Goal: Task Accomplishment & Management: Complete application form

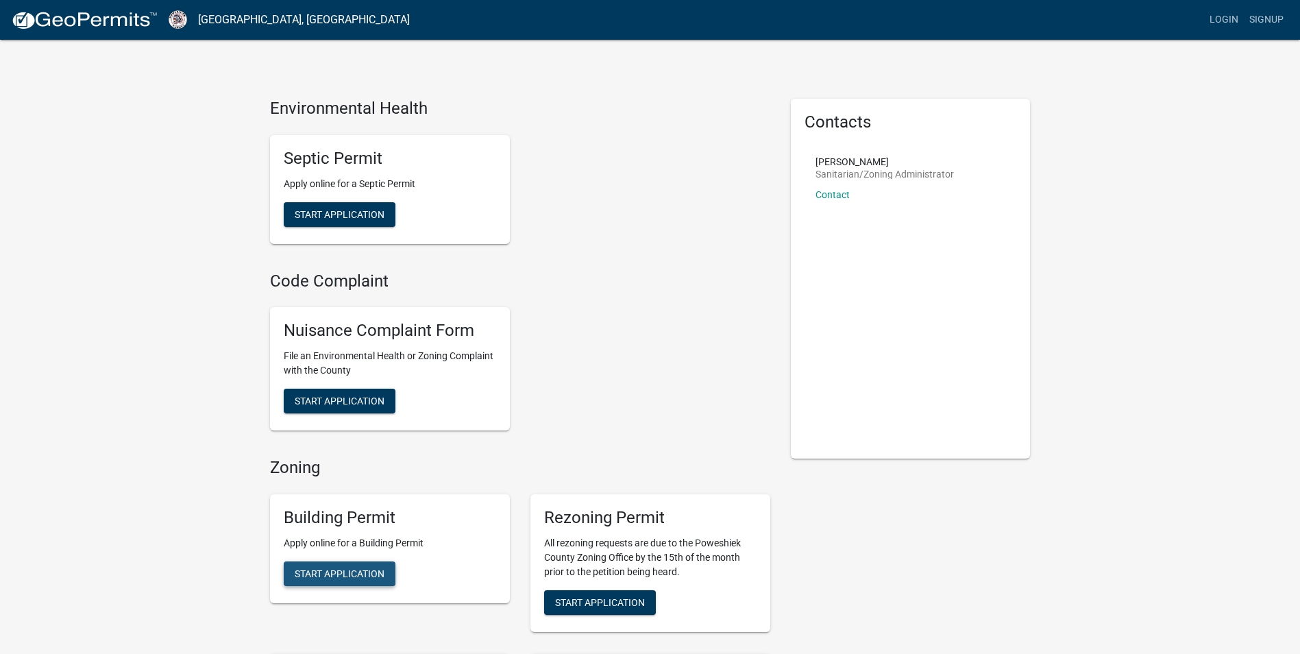
click at [357, 571] on span "Start Application" at bounding box center [340, 572] width 90 height 11
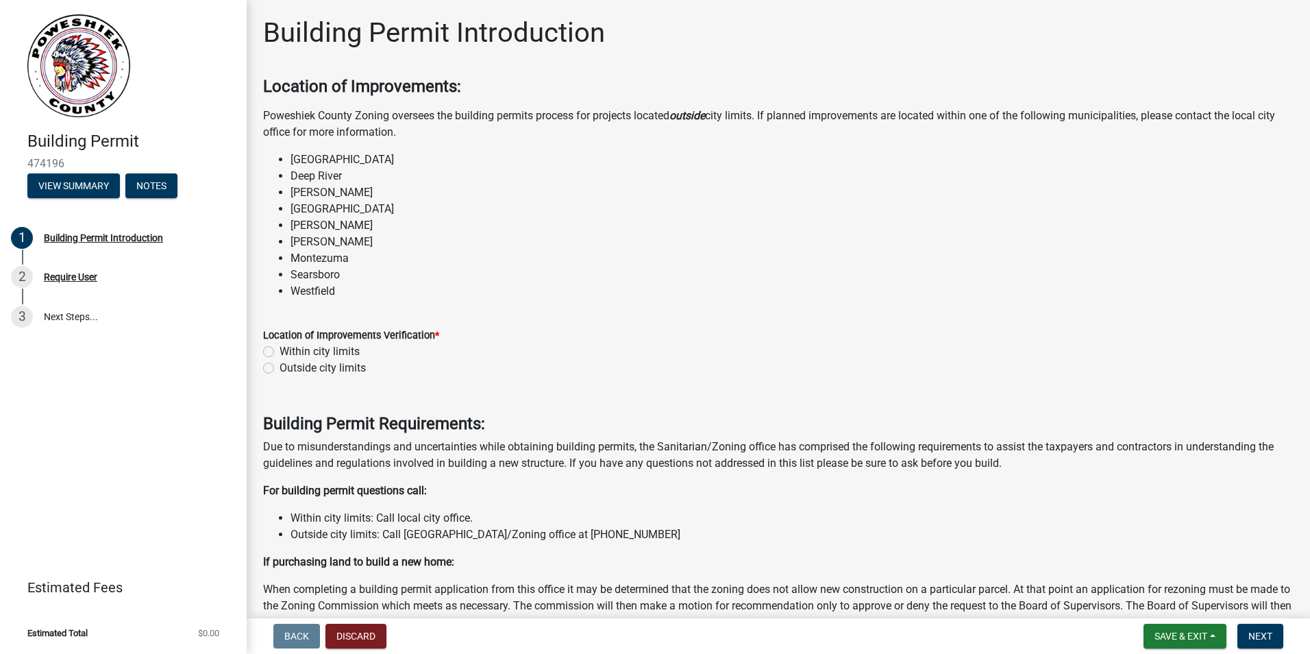
click at [280, 367] on label "Outside city limits" at bounding box center [323, 368] width 86 height 16
click at [280, 367] on input "Outside city limits" at bounding box center [284, 364] width 9 height 9
radio input "true"
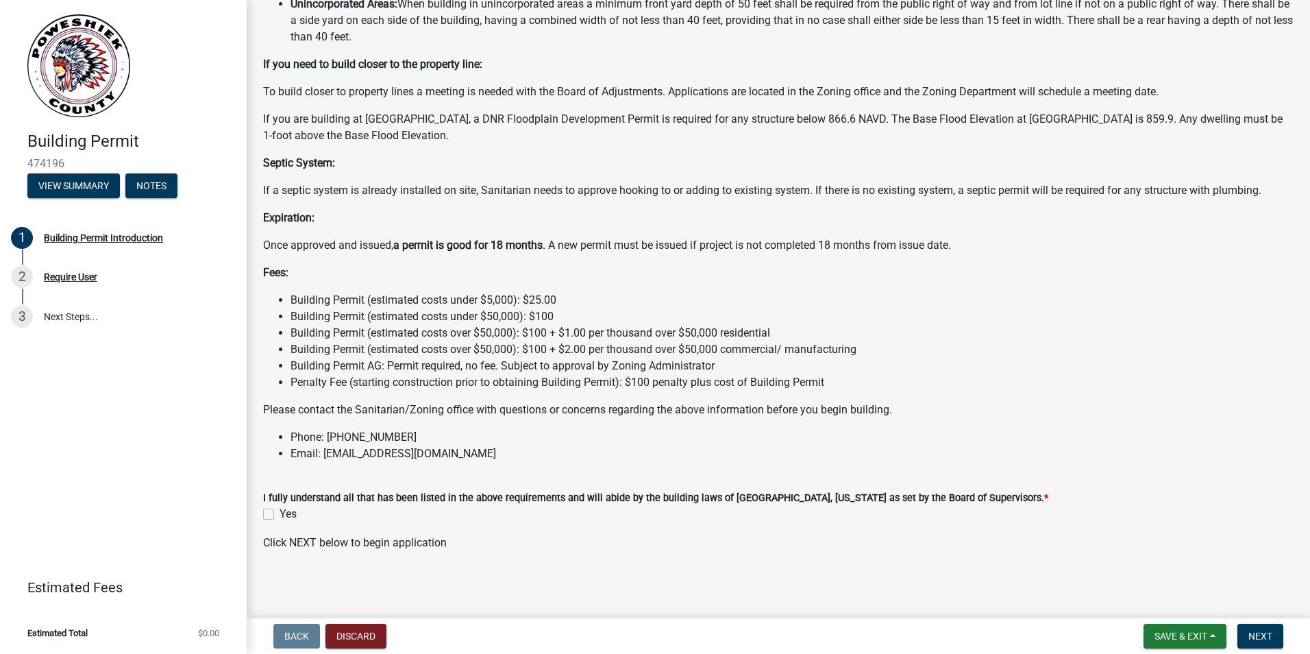
scroll to position [922, 0]
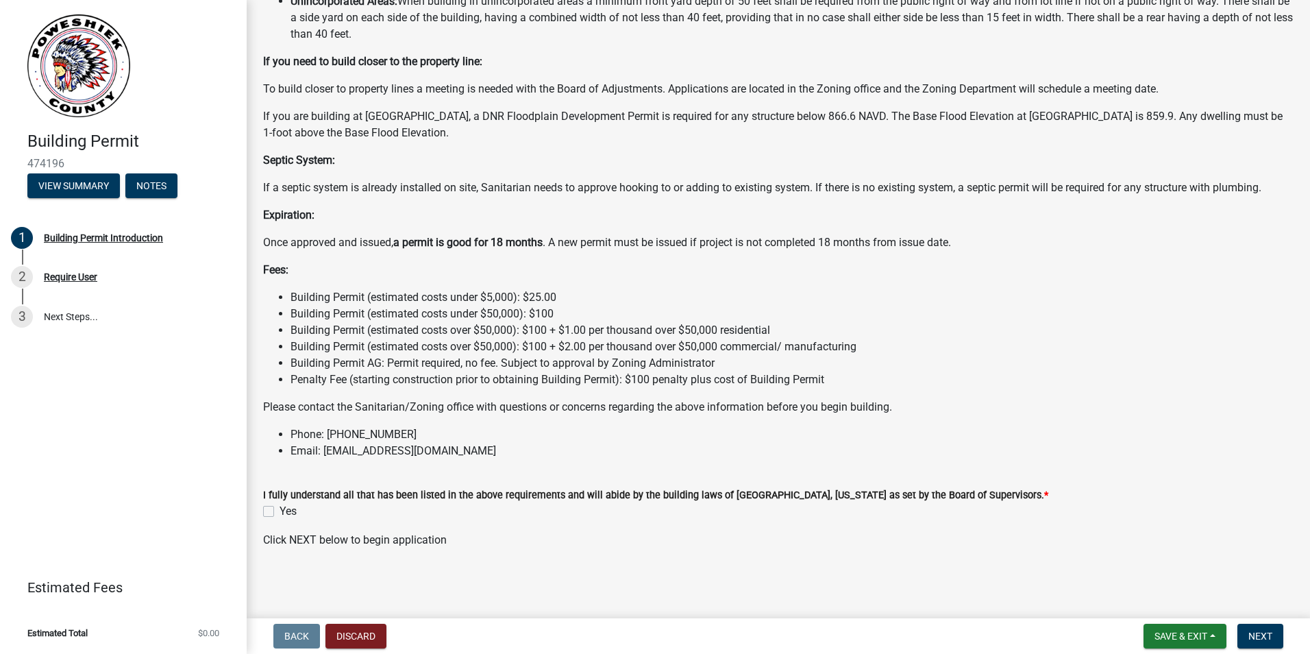
drag, startPoint x: 537, startPoint y: 357, endPoint x: 268, endPoint y: 512, distance: 310.7
click at [280, 512] on label "Yes" at bounding box center [288, 511] width 17 height 16
click at [280, 512] on input "Yes" at bounding box center [284, 507] width 9 height 9
checkbox input "true"
click at [1262, 637] on span "Next" at bounding box center [1261, 635] width 24 height 11
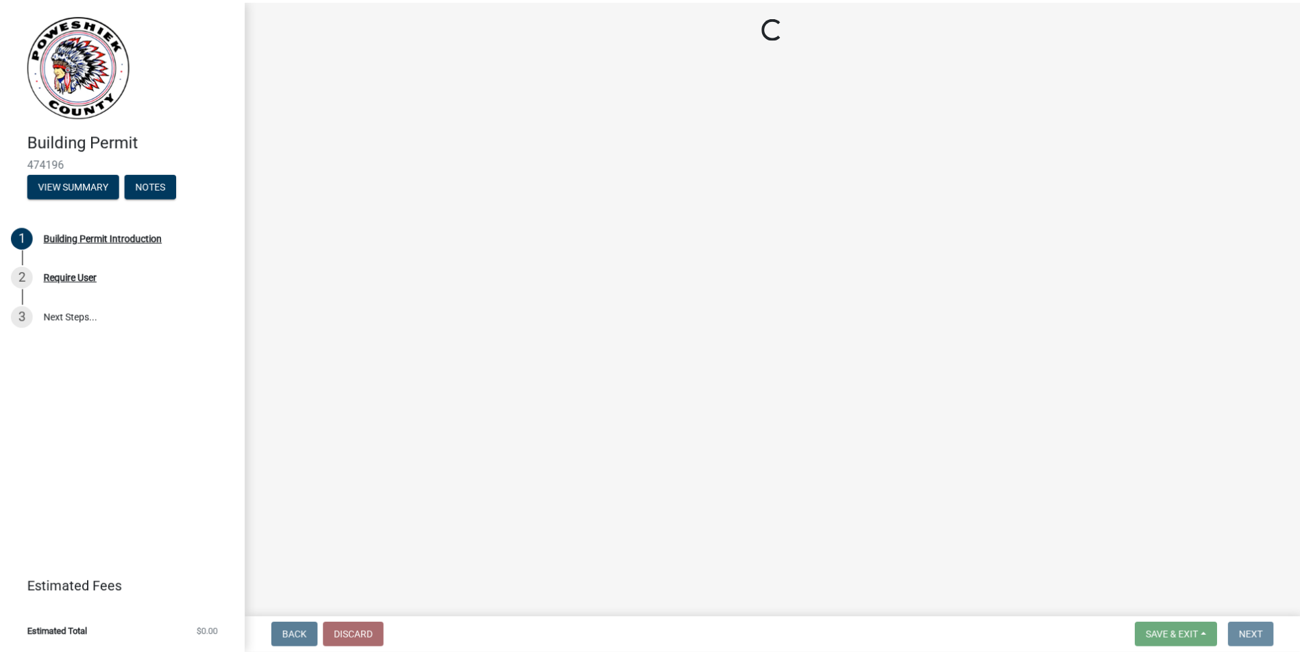
scroll to position [0, 0]
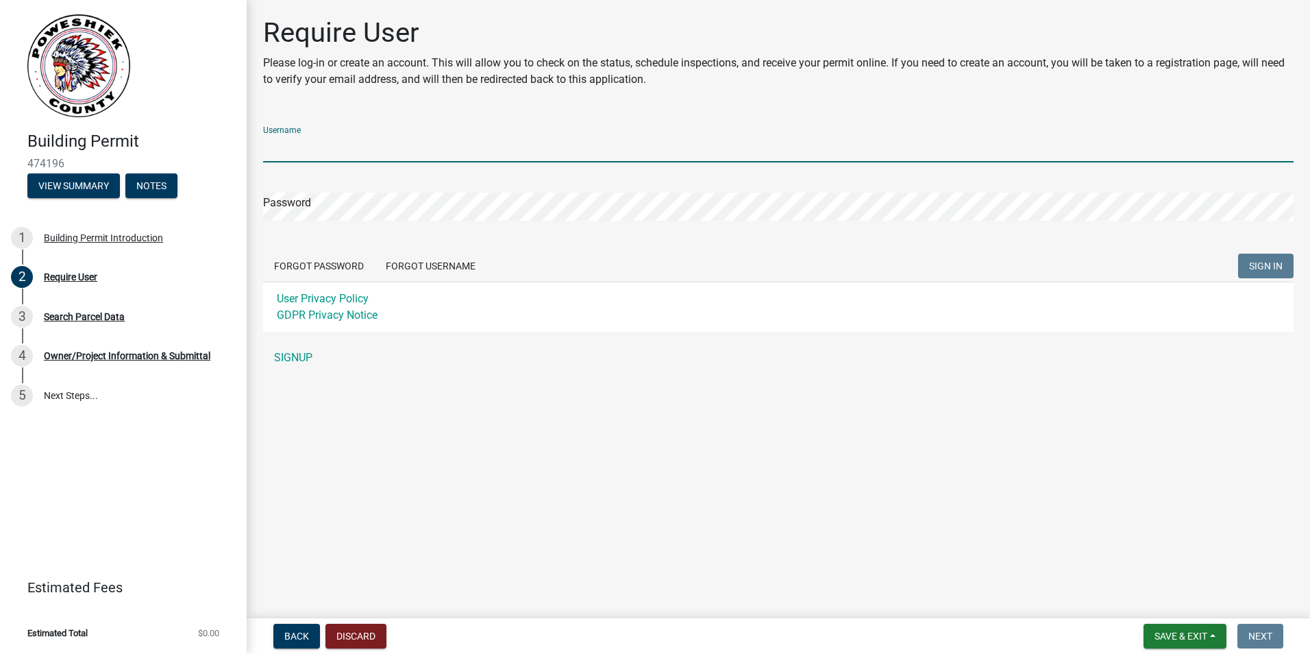
click at [295, 141] on input "Username" at bounding box center [778, 148] width 1031 height 28
type input "Kavalier"
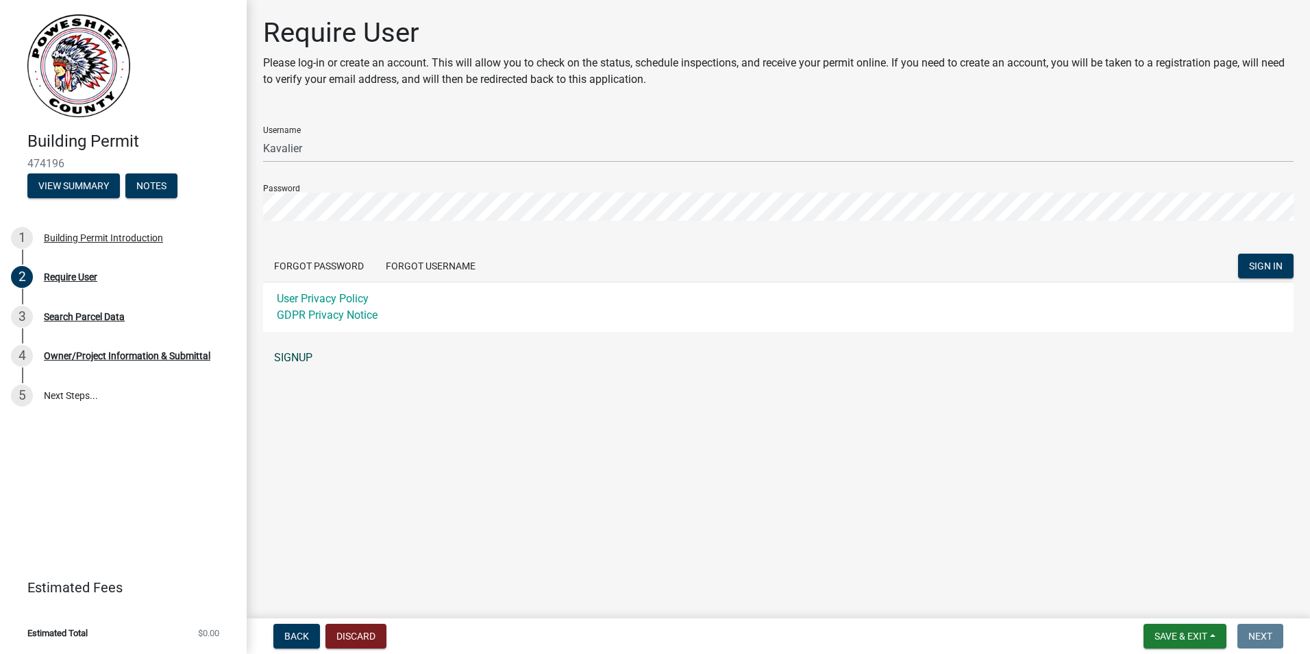
click at [312, 358] on link "SIGNUP" at bounding box center [778, 357] width 1031 height 27
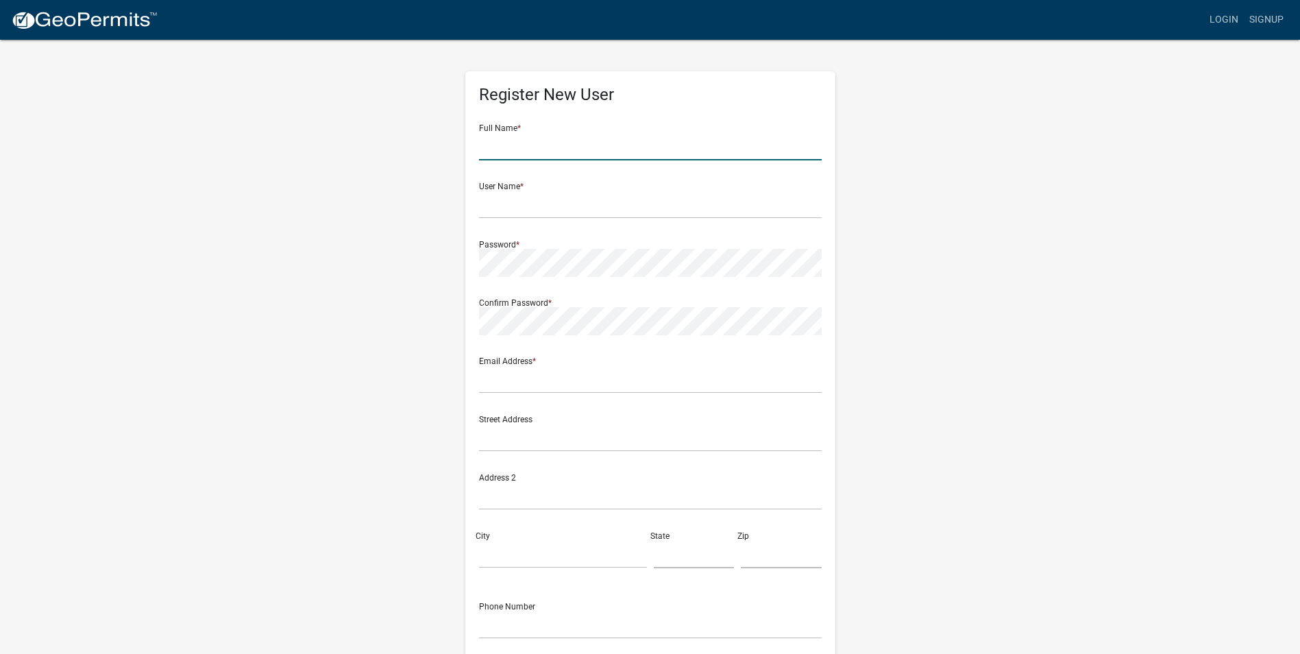
click at [503, 142] on input "text" at bounding box center [650, 146] width 343 height 28
type input "[PERSON_NAME]"
click at [136, 172] on wm-register-view "more_horiz Login Signup Register New User Full Name * [PERSON_NAME] User Name *…" at bounding box center [650, 386] width 1300 height 772
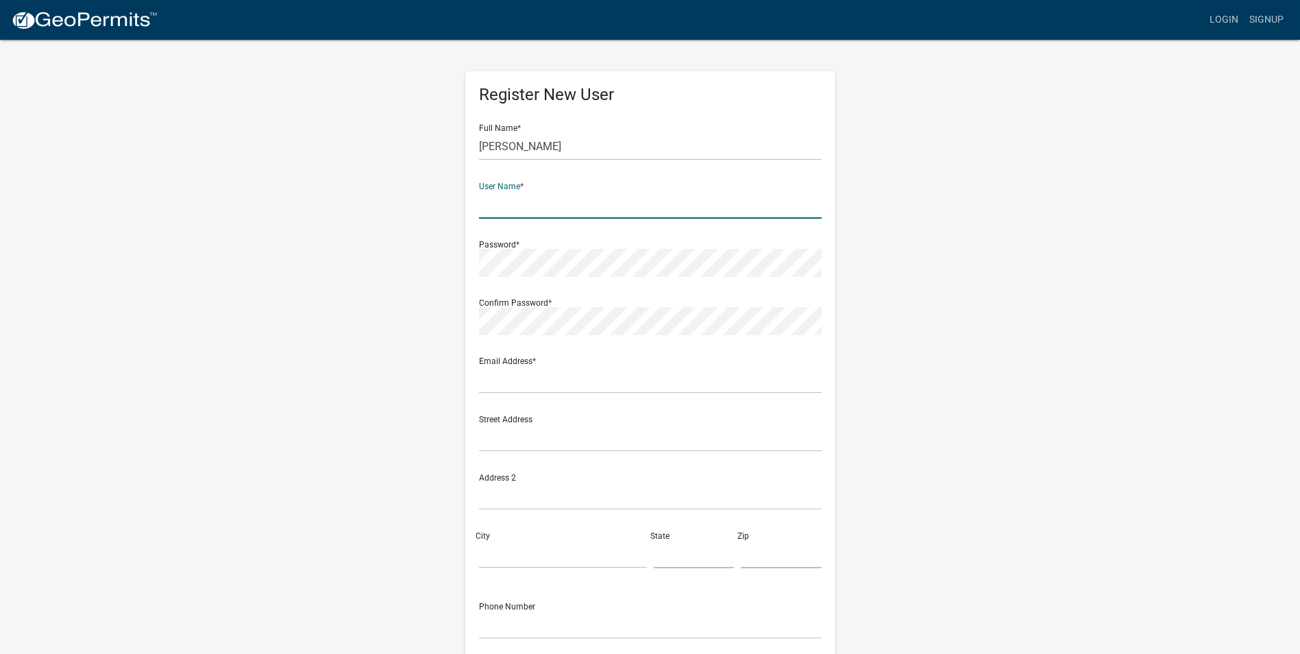
click at [505, 209] on input "text" at bounding box center [650, 205] width 343 height 28
type input "Kavalier"
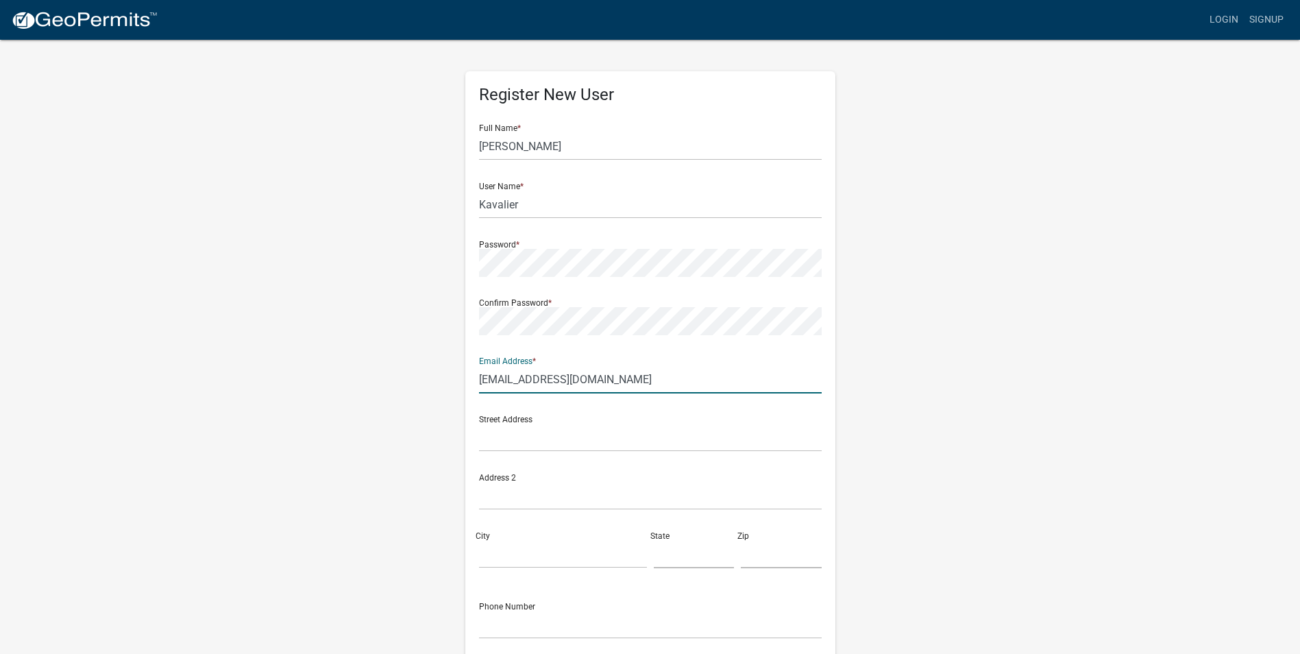
type input "[EMAIL_ADDRESS][DOMAIN_NAME]"
type input "PO Box 251"
type input "[GEOGRAPHIC_DATA]"
type input "IA"
type input "52342"
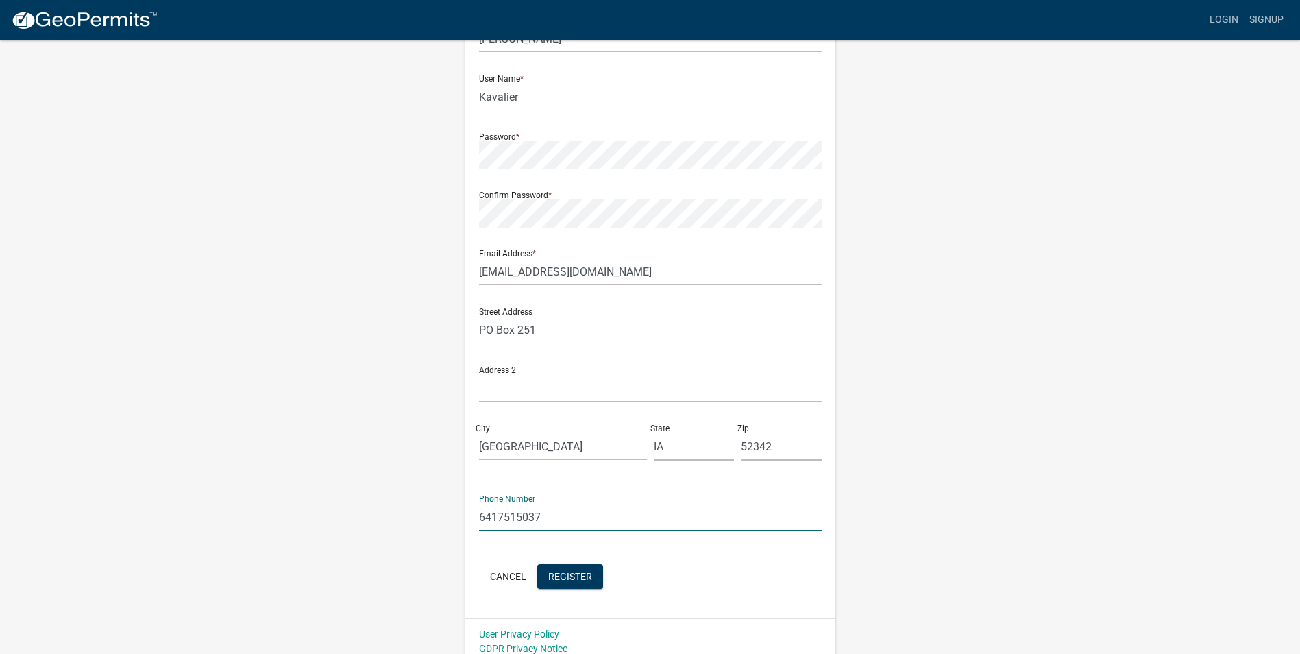
scroll to position [118, 0]
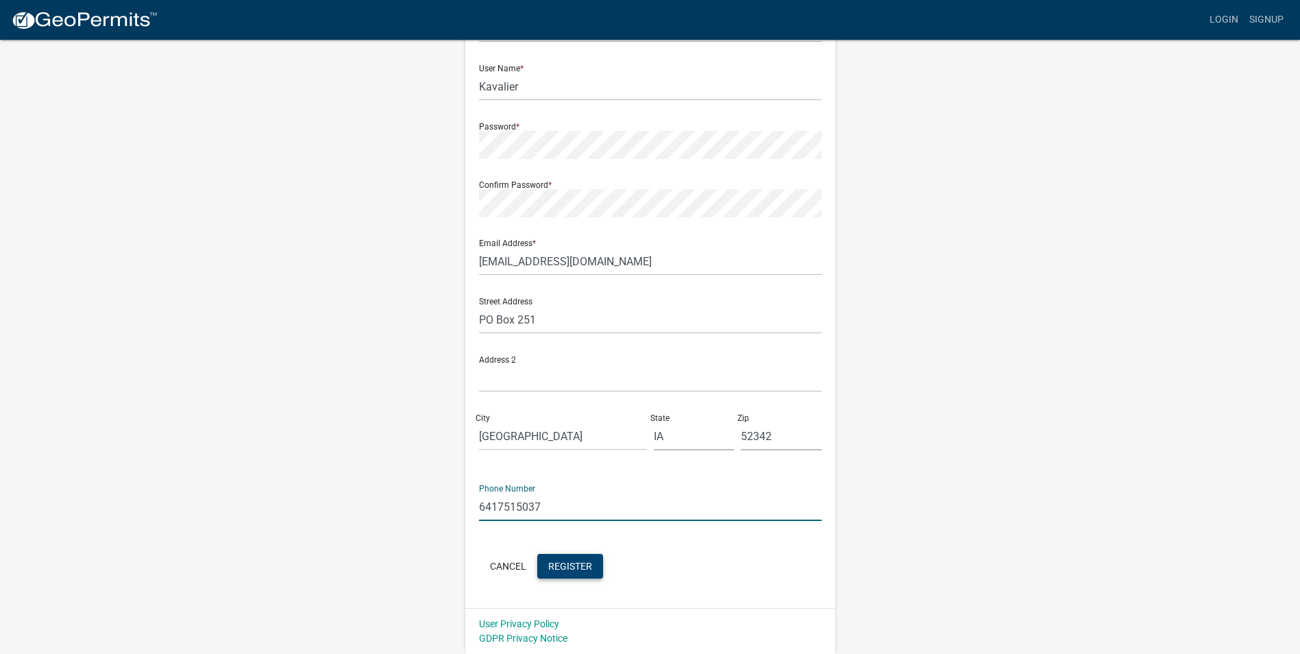
type input "6417515037"
click at [568, 561] on span "Register" at bounding box center [570, 565] width 44 height 11
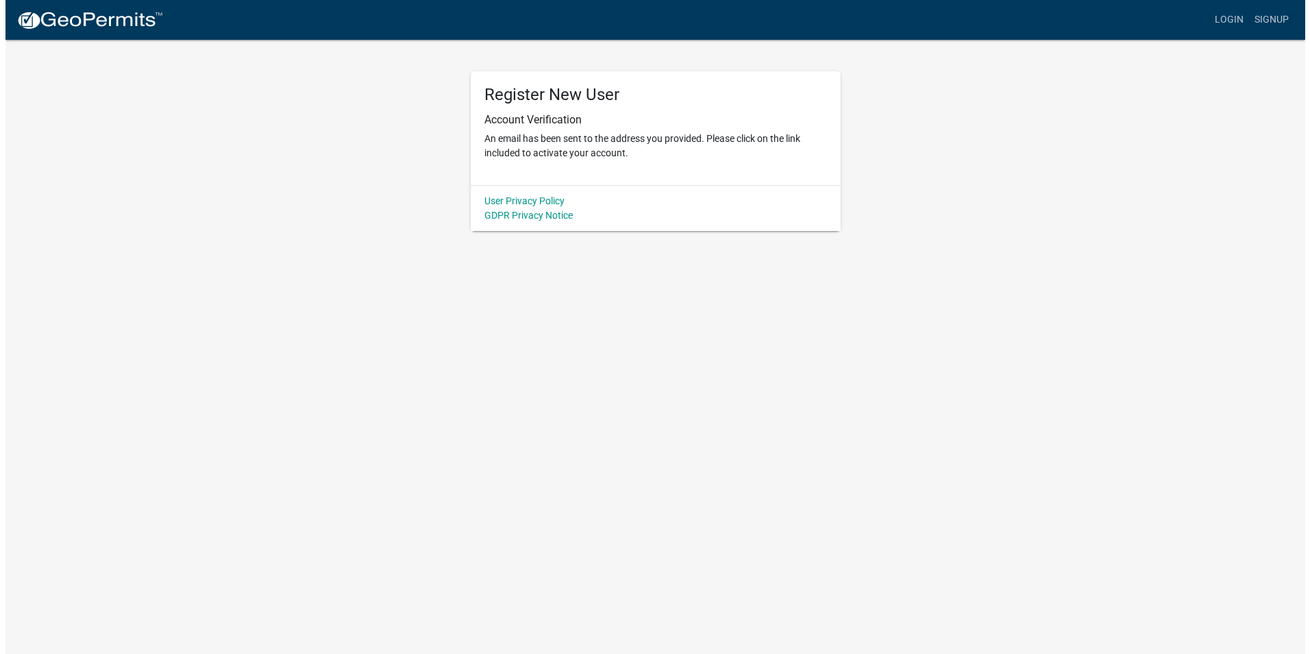
scroll to position [0, 0]
click at [1231, 19] on link "Login" at bounding box center [1234, 20] width 40 height 26
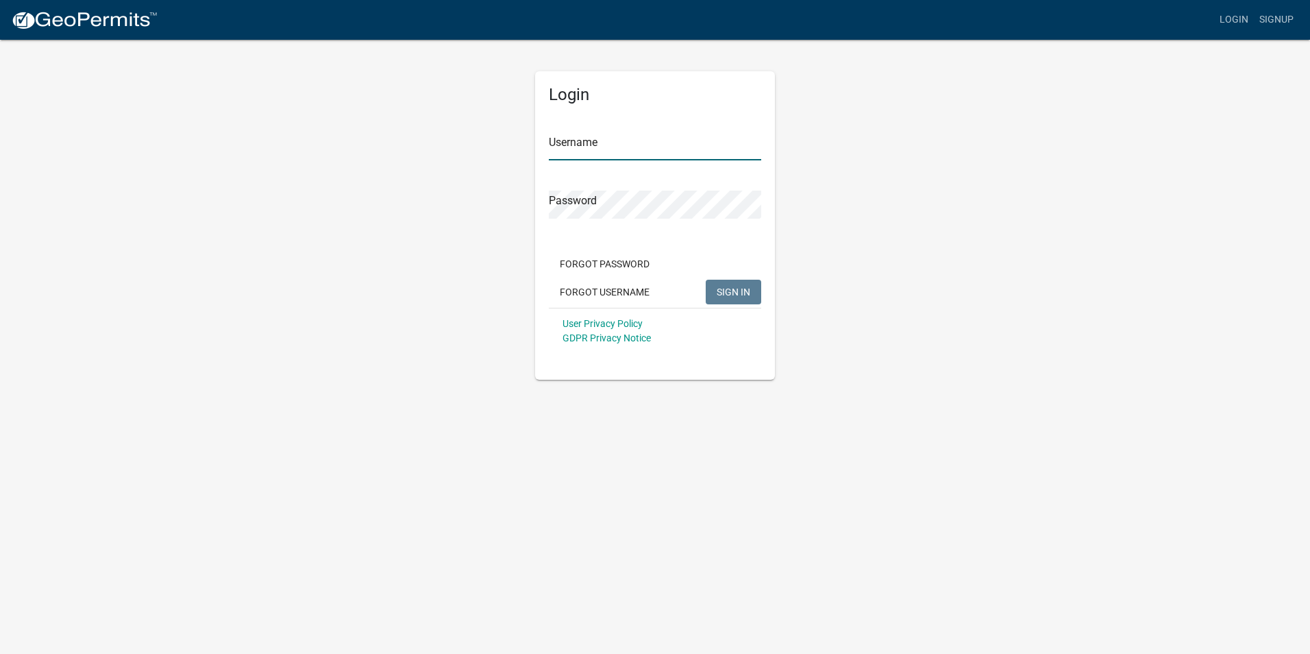
type input "Kavalier"
click at [731, 295] on span "SIGN IN" at bounding box center [734, 291] width 34 height 11
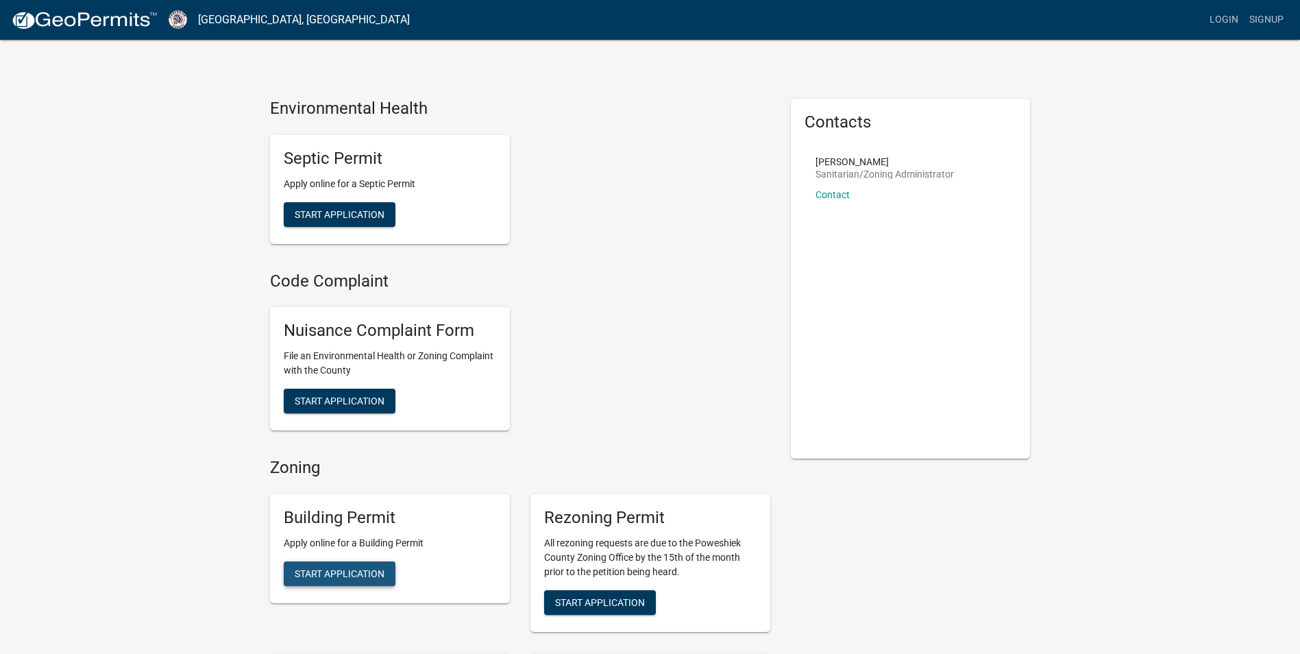
click at [345, 571] on span "Start Application" at bounding box center [340, 572] width 90 height 11
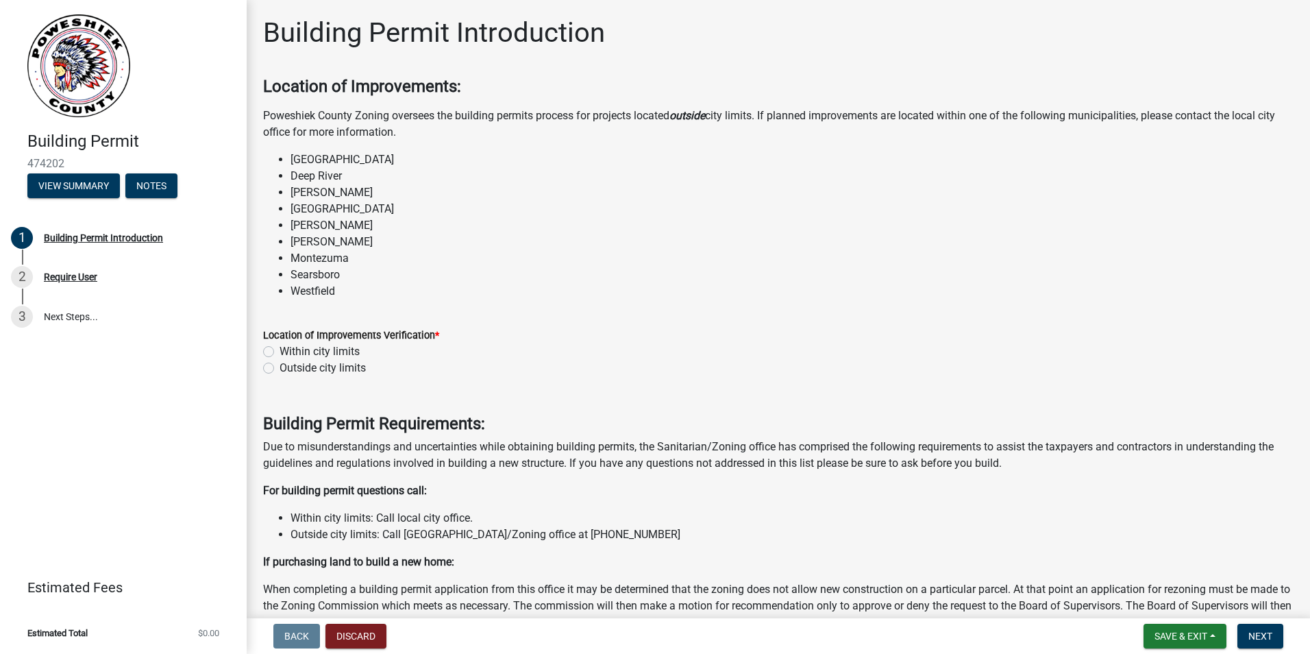
click at [280, 367] on label "Outside city limits" at bounding box center [323, 368] width 86 height 16
click at [280, 367] on input "Outside city limits" at bounding box center [284, 364] width 9 height 9
radio input "true"
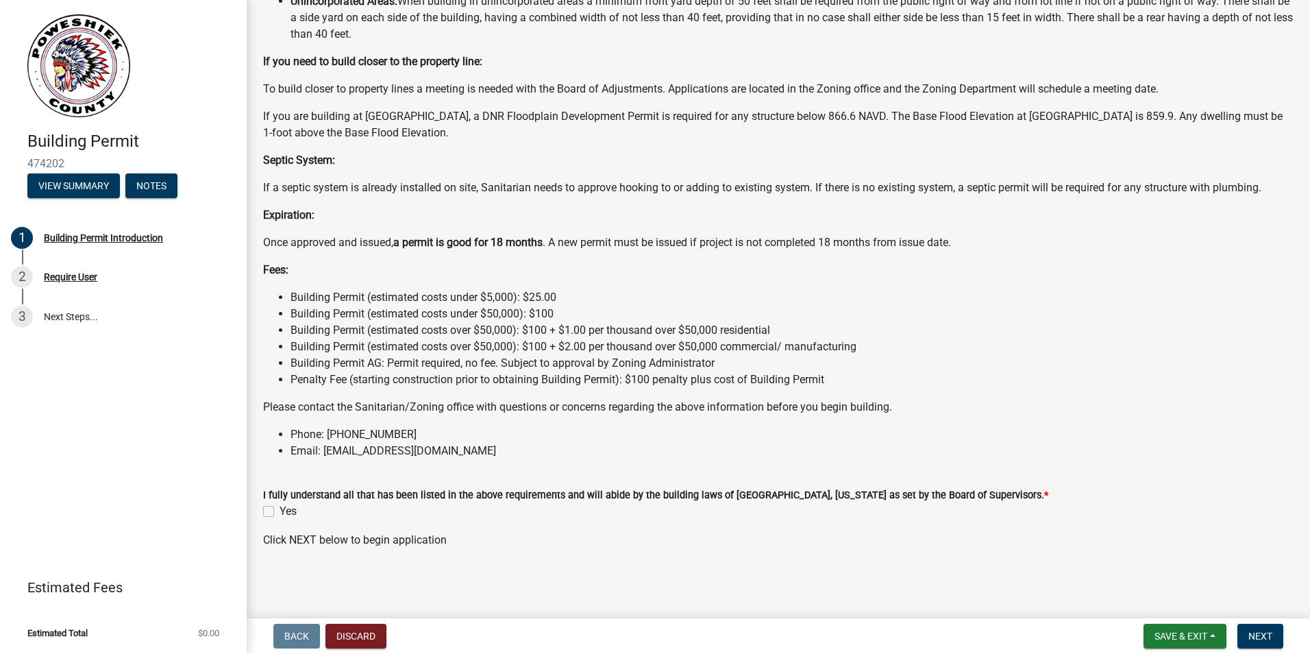
scroll to position [922, 0]
click at [280, 513] on label "Yes" at bounding box center [288, 511] width 17 height 16
click at [280, 512] on input "Yes" at bounding box center [284, 507] width 9 height 9
checkbox input "true"
click at [1273, 636] on button "Next" at bounding box center [1261, 636] width 46 height 25
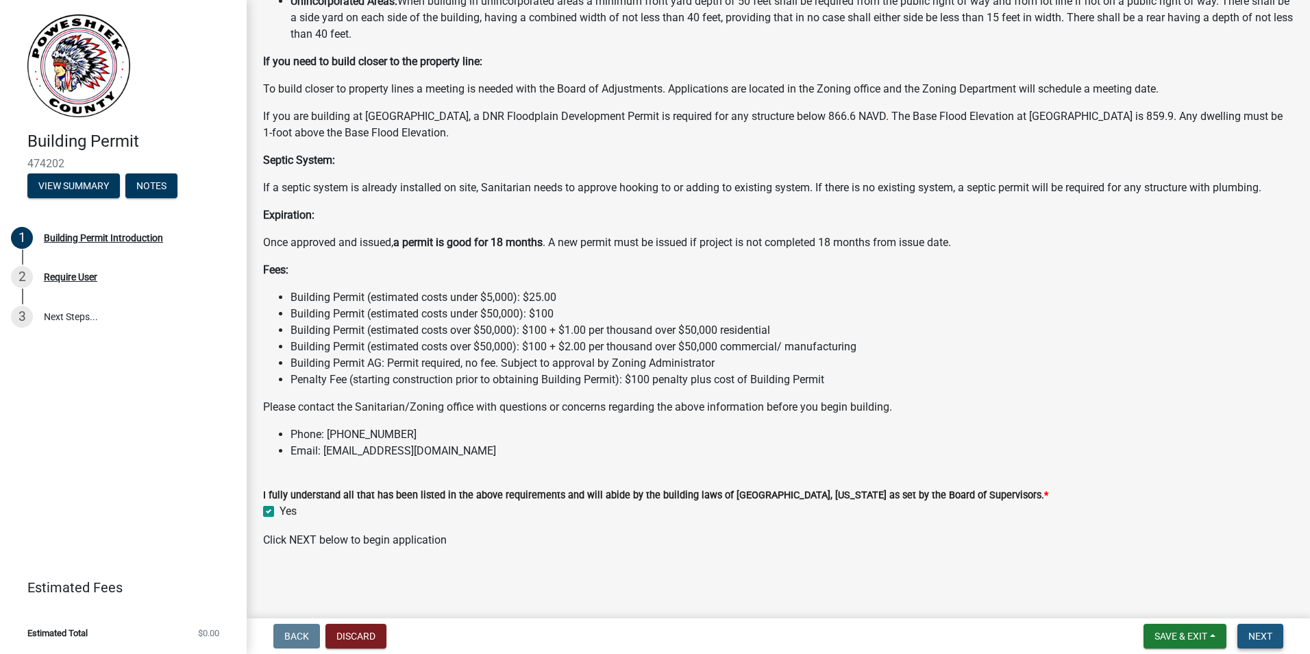
scroll to position [0, 0]
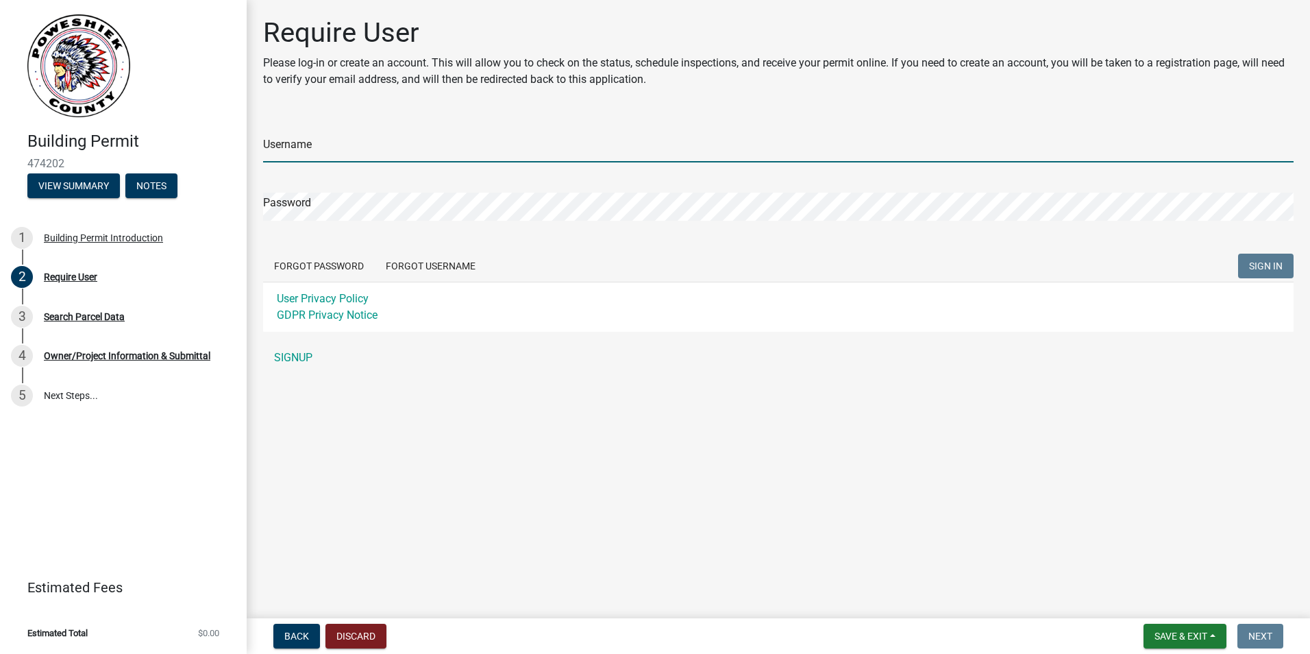
type input "Kavalier"
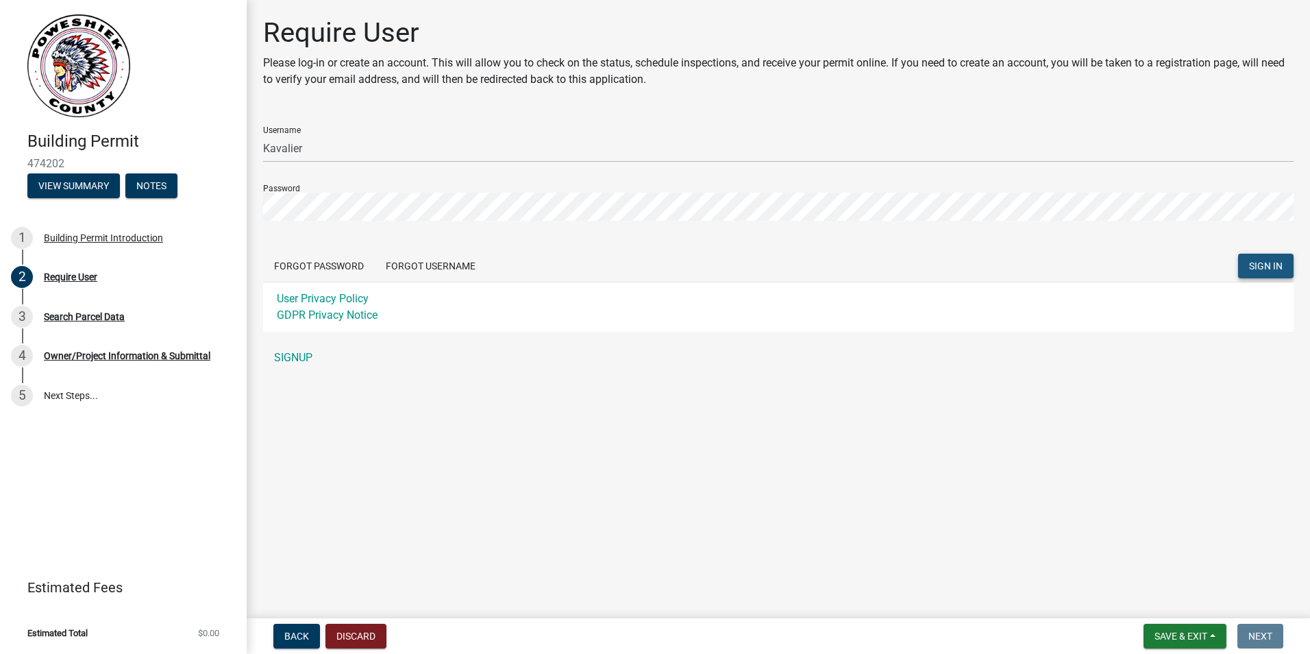
click at [1257, 260] on span "SIGN IN" at bounding box center [1266, 265] width 34 height 11
click at [1260, 261] on span "SIGN IN" at bounding box center [1266, 265] width 34 height 11
click at [1270, 268] on span "SIGN IN" at bounding box center [1266, 265] width 34 height 11
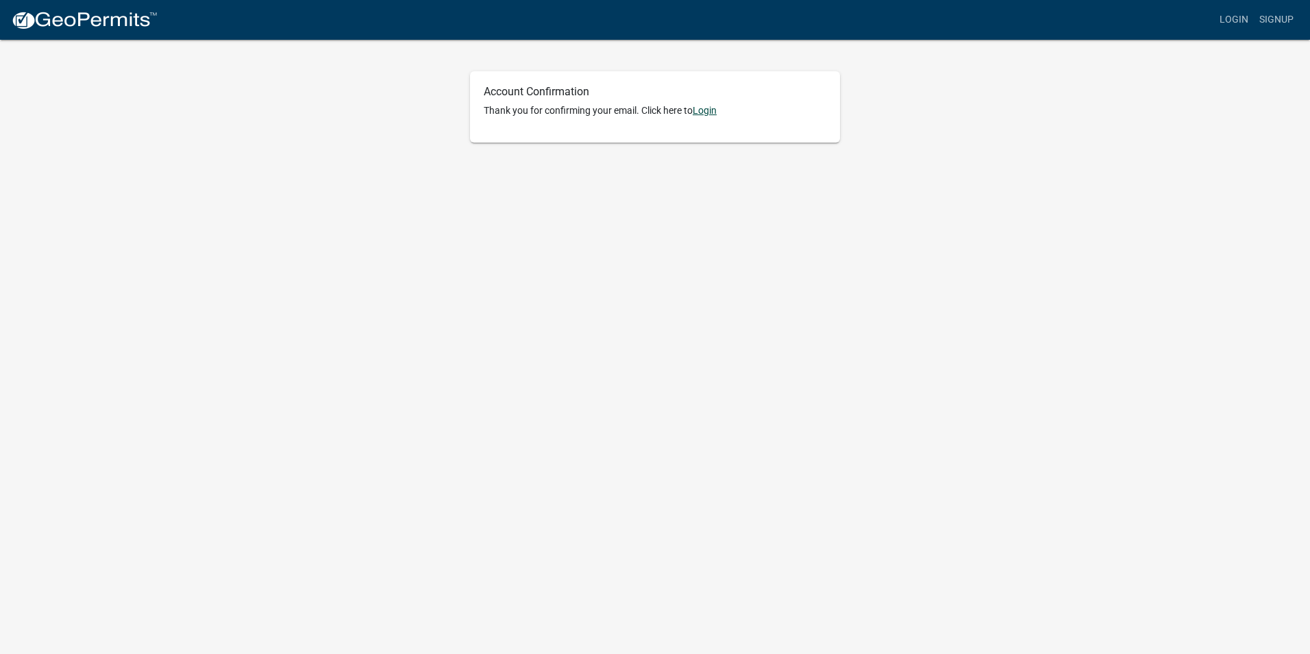
click at [714, 116] on link "Login" at bounding box center [705, 110] width 24 height 11
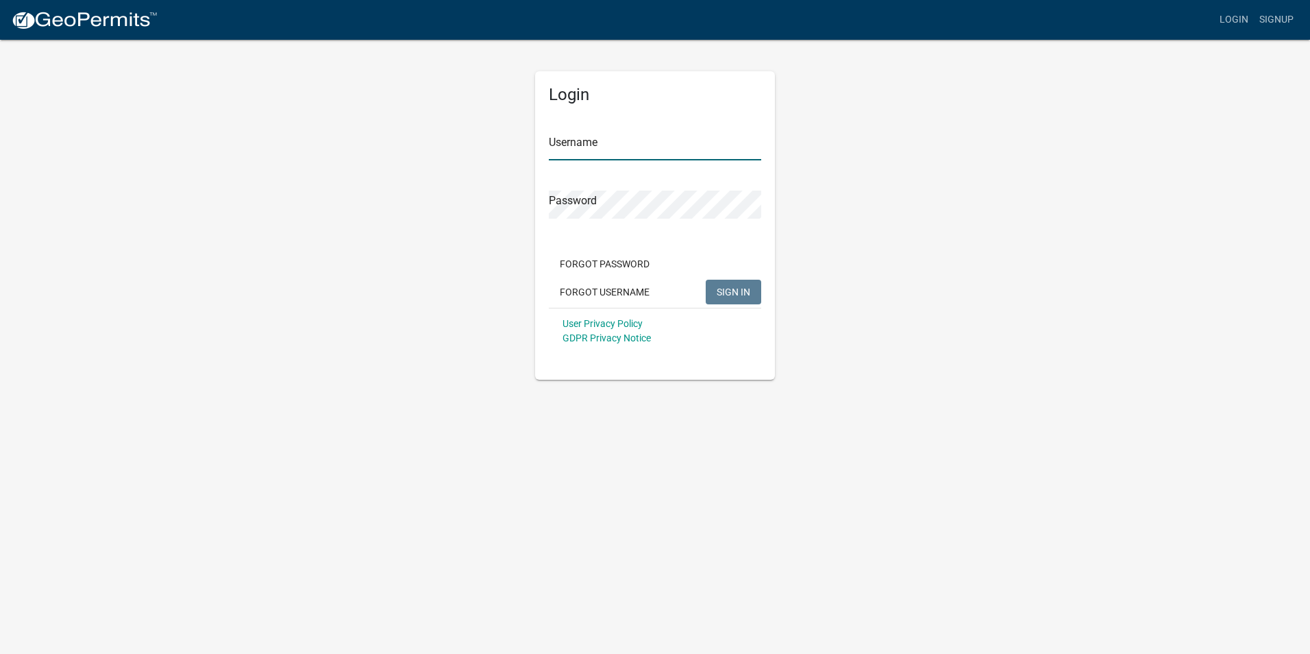
type input "Kavalier"
click at [744, 297] on span "SIGN IN" at bounding box center [734, 291] width 34 height 11
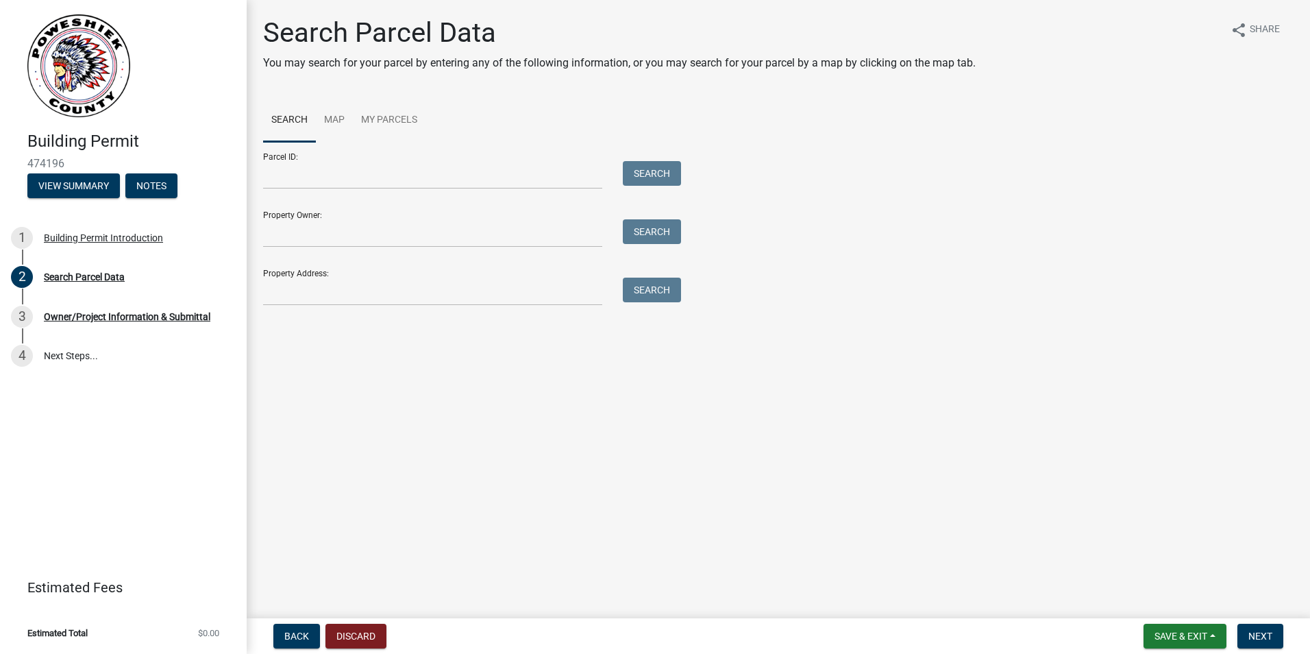
click at [297, 275] on div "Property Address: Search" at bounding box center [468, 281] width 411 height 47
click at [296, 289] on input "Property Address:" at bounding box center [432, 292] width 339 height 28
type input "342 Center Point Drive"
click at [654, 291] on button "Search" at bounding box center [652, 290] width 58 height 25
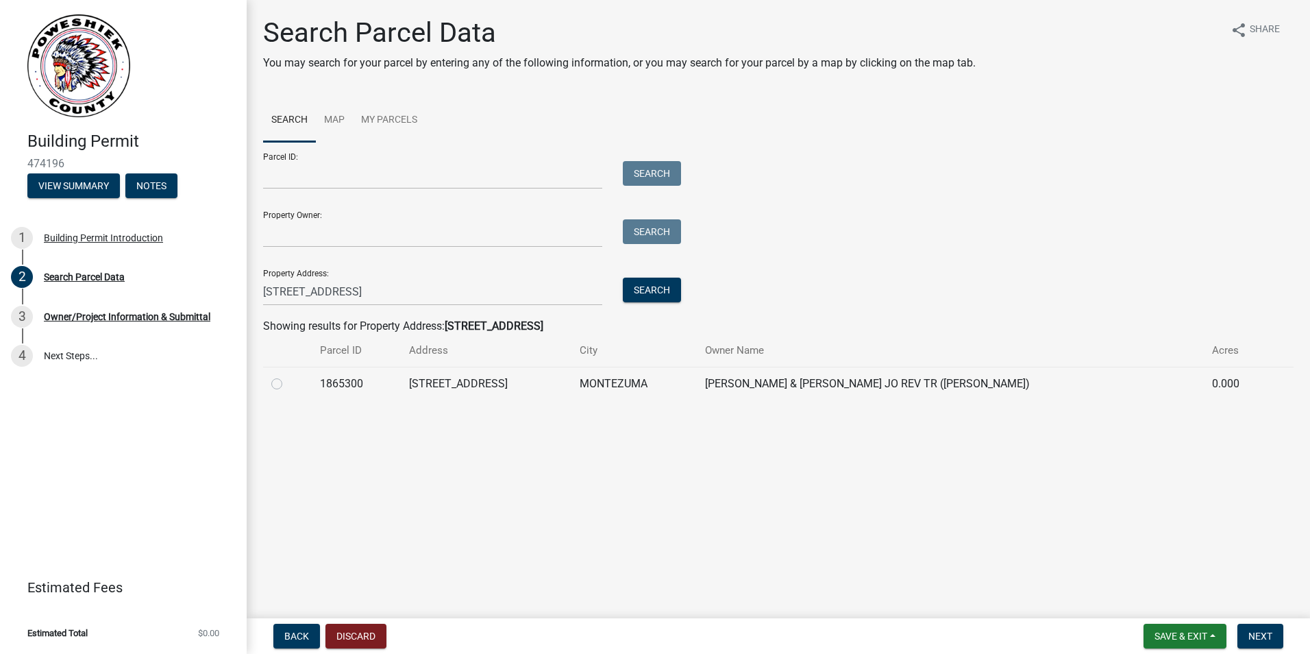
click at [288, 376] on label at bounding box center [288, 376] width 0 height 0
click at [288, 384] on input "radio" at bounding box center [292, 380] width 9 height 9
radio input "true"
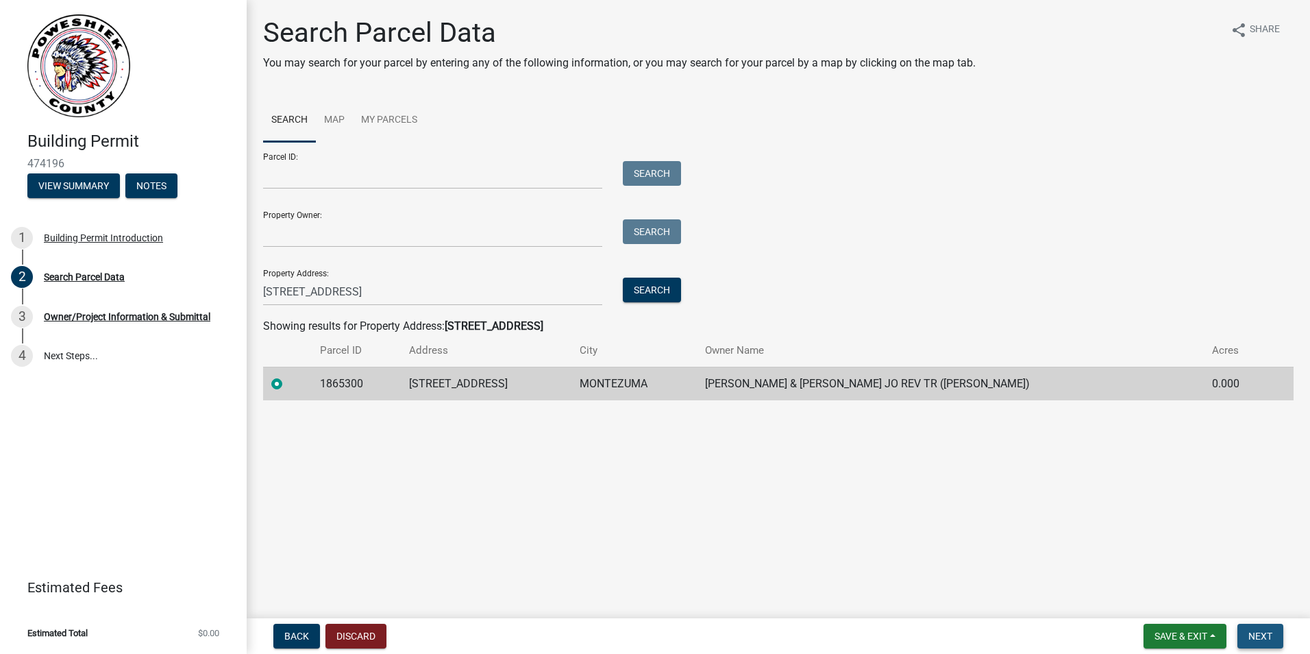
click at [1270, 637] on span "Next" at bounding box center [1261, 635] width 24 height 11
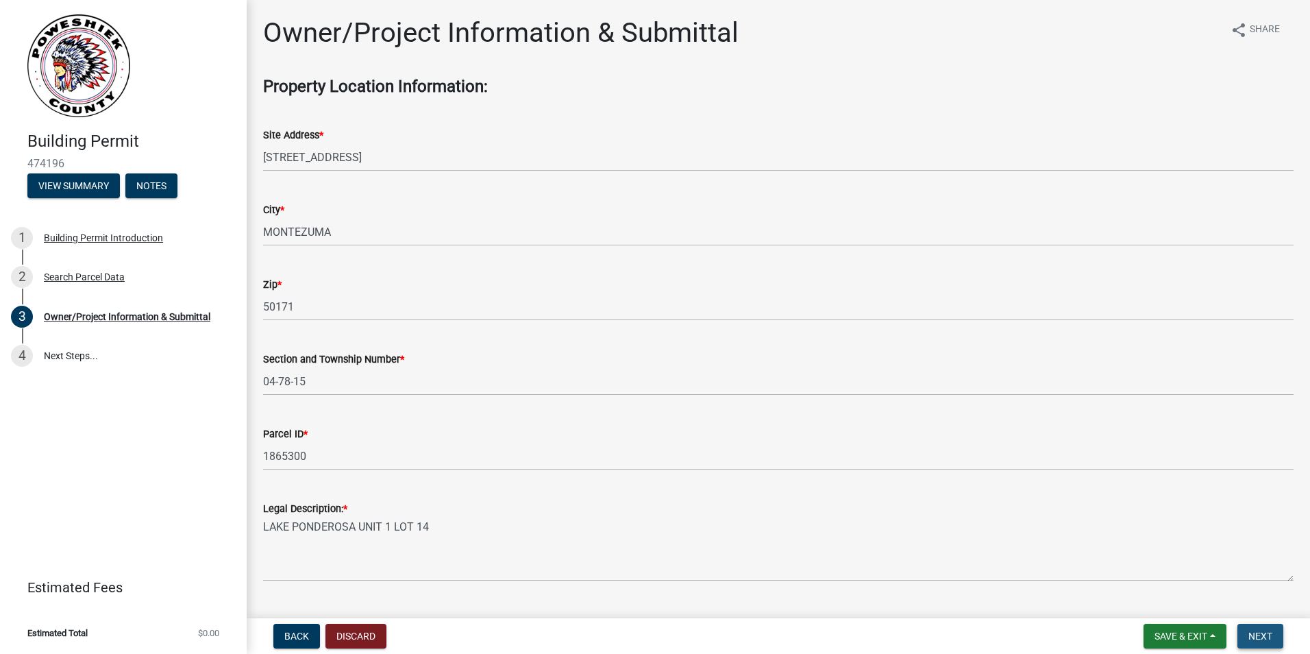
click at [1262, 635] on span "Next" at bounding box center [1261, 635] width 24 height 11
click at [1263, 633] on span "Next" at bounding box center [1261, 635] width 24 height 11
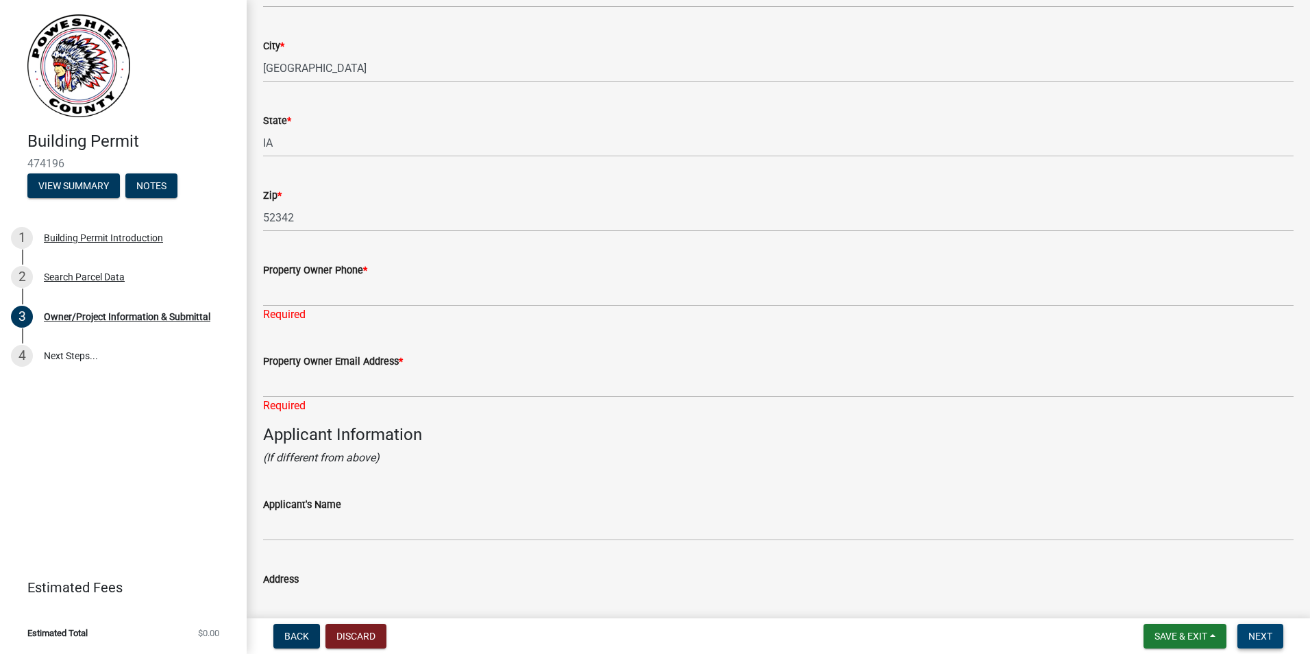
scroll to position [857, 0]
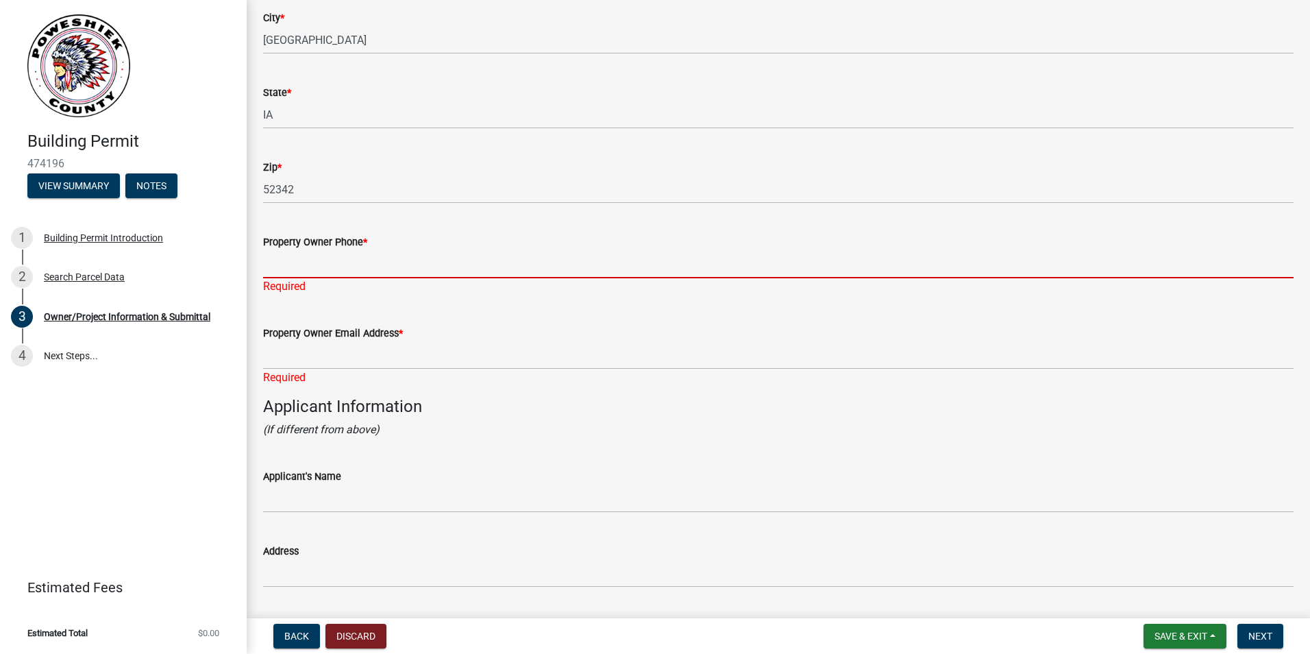
click at [272, 264] on input "Property Owner Phone *" at bounding box center [778, 264] width 1031 height 28
type input "6417515037"
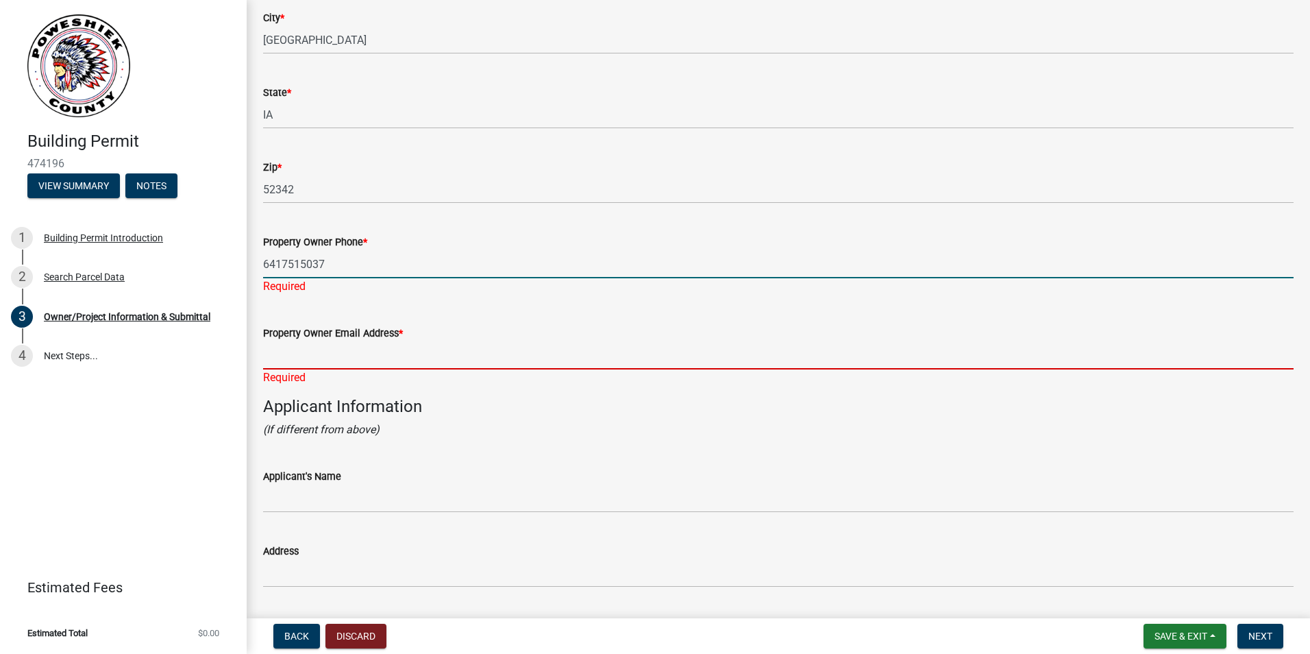
type input "[EMAIL_ADDRESS][DOMAIN_NAME]"
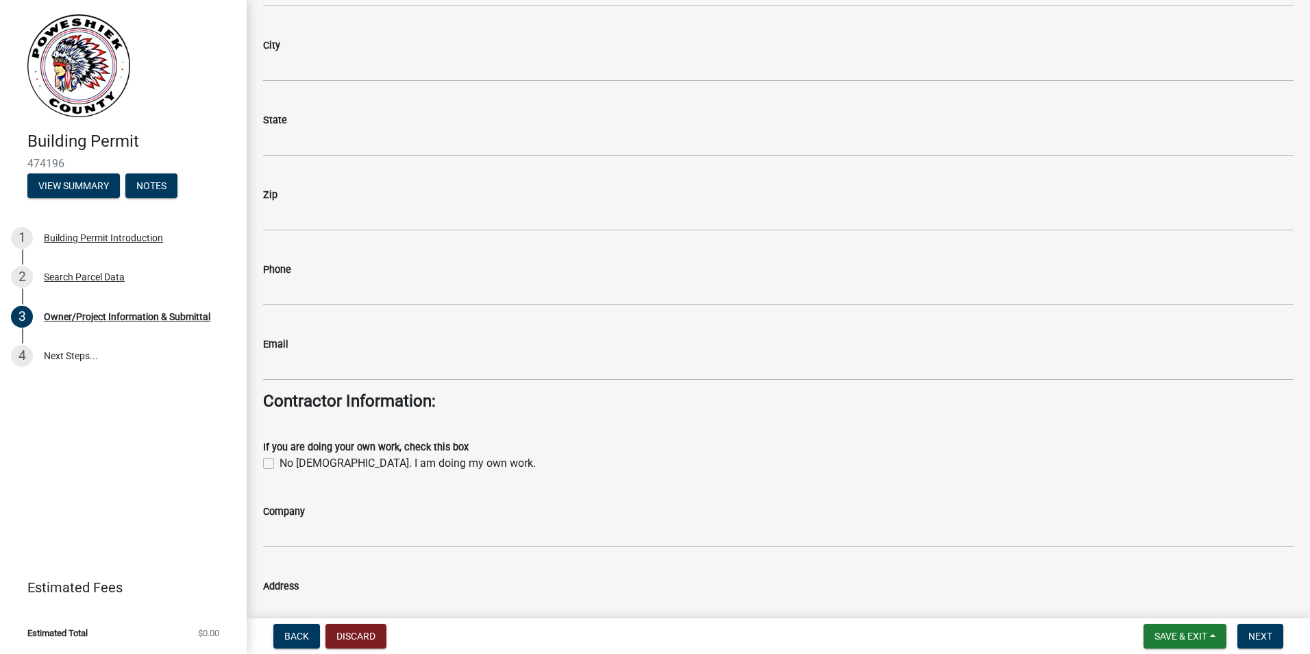
scroll to position [1405, 0]
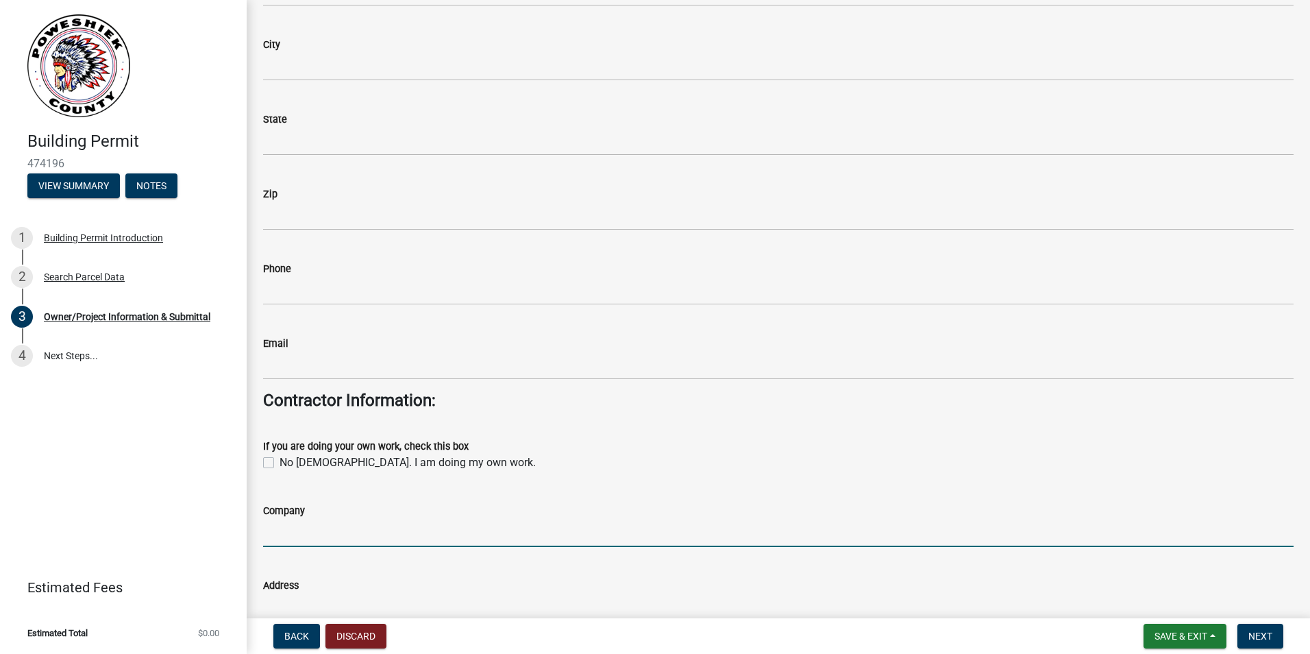
click at [317, 531] on input "Company" at bounding box center [778, 533] width 1031 height 28
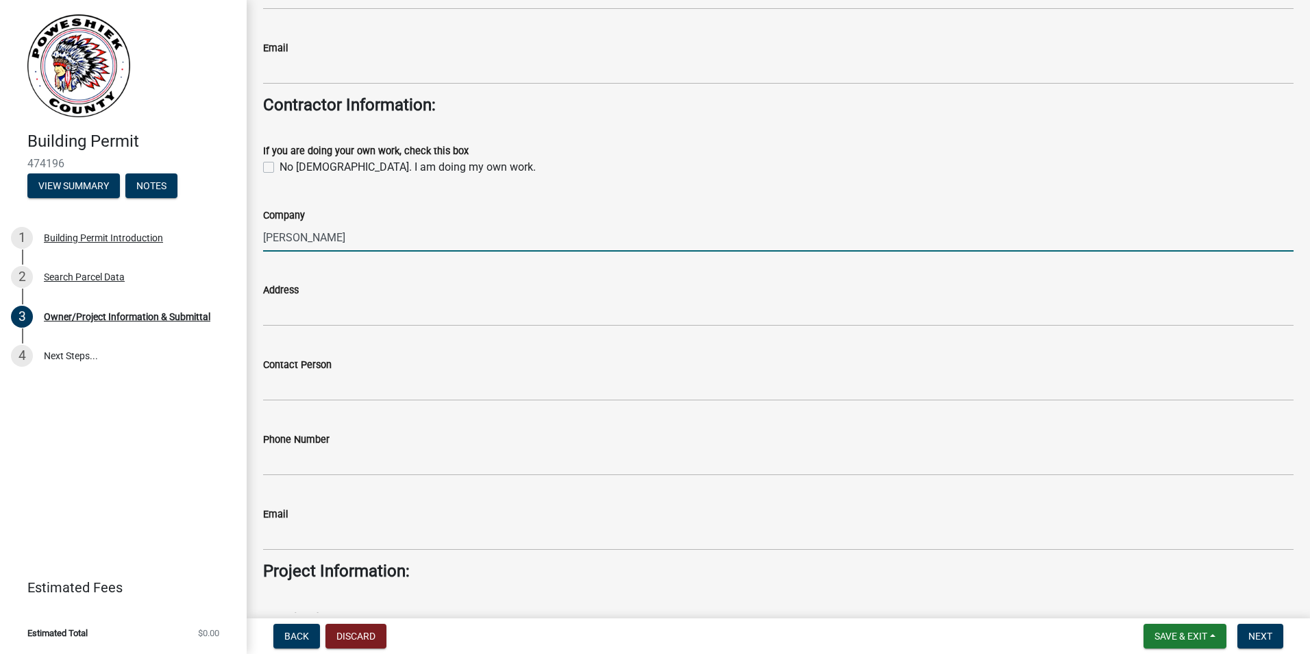
scroll to position [1576, 0]
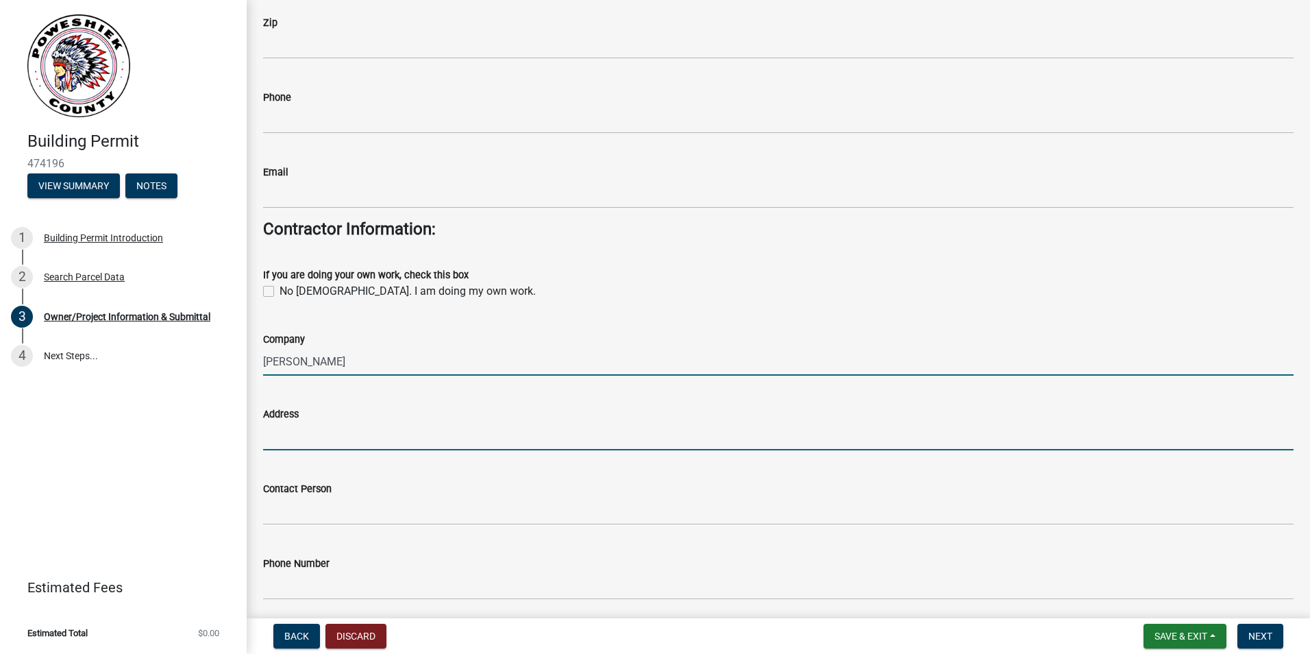
click at [369, 435] on input "Address" at bounding box center [778, 436] width 1031 height 28
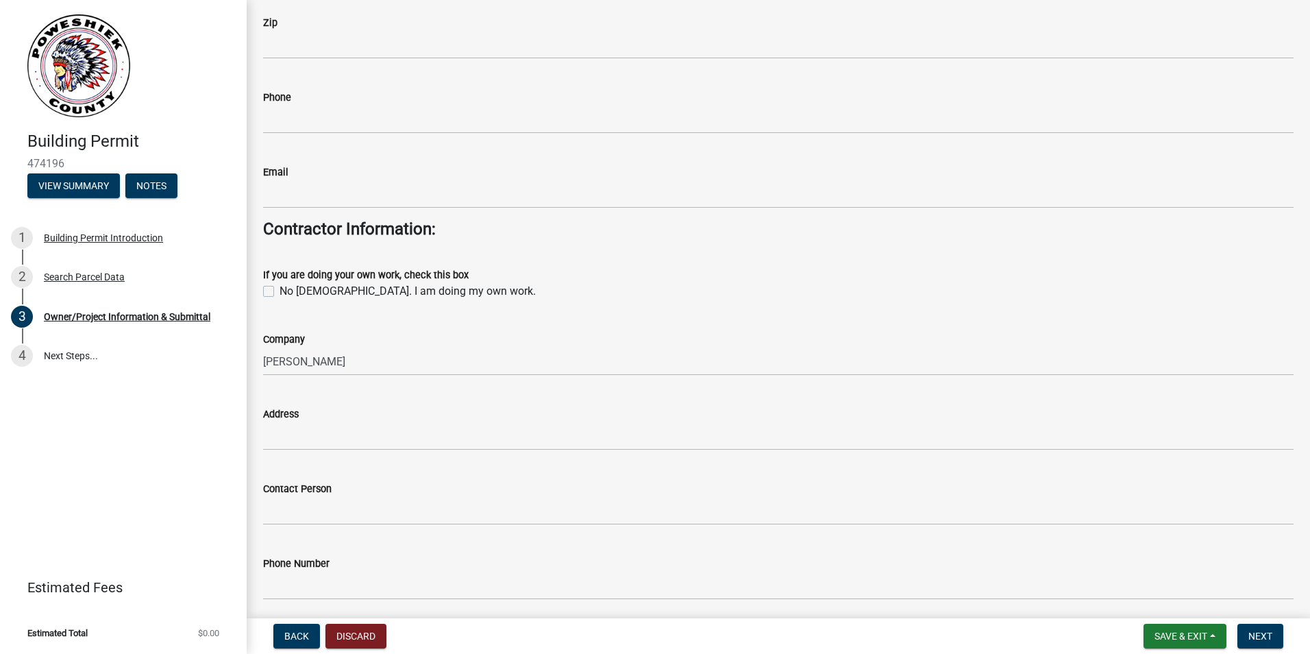
drag, startPoint x: 262, startPoint y: 357, endPoint x: 452, endPoint y: 362, distance: 189.2
click at [452, 362] on div "Company Chad Dye" at bounding box center [778, 344] width 1051 height 64
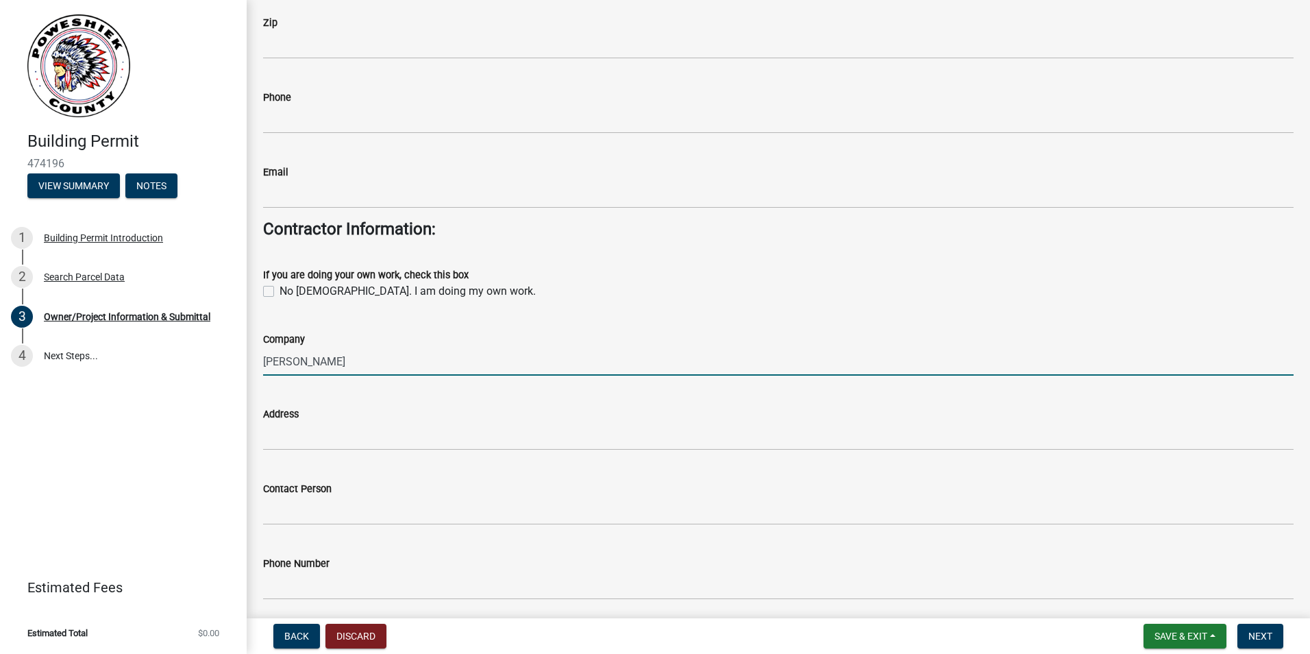
click at [266, 356] on input "Chad Dye" at bounding box center [778, 361] width 1031 height 28
type input "e"
type input "Dye-Hard Construction"
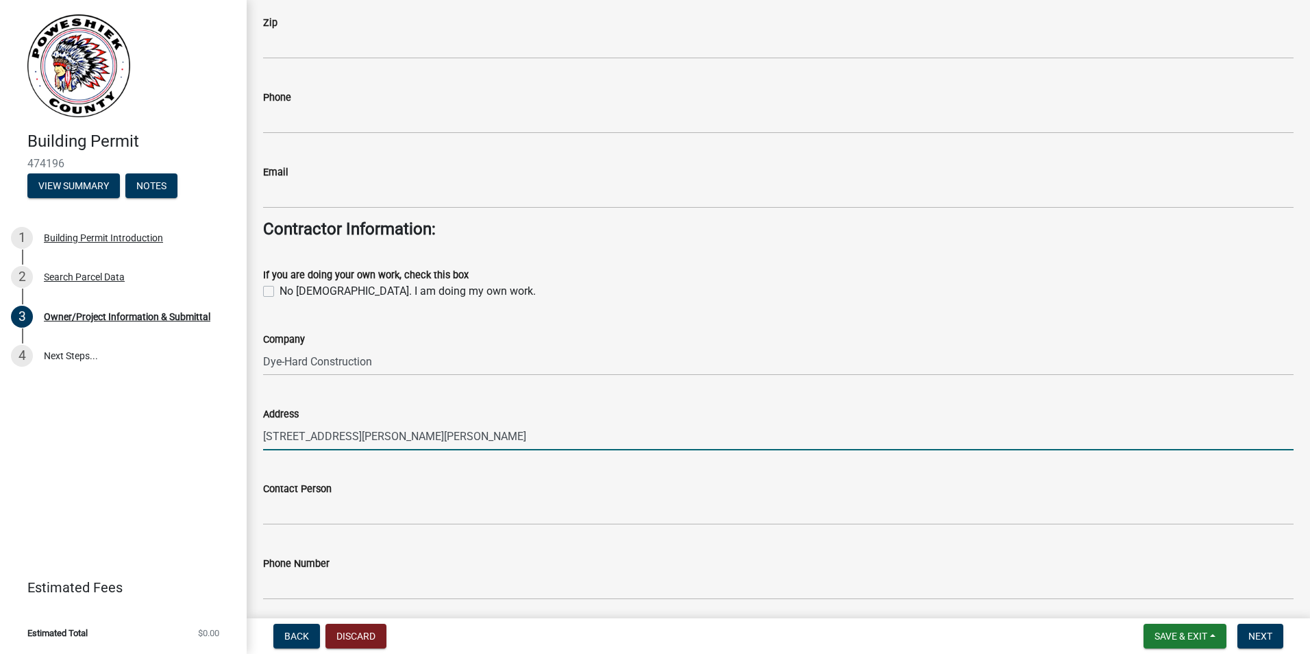
type input "1463 Parkin Avenue, New Sharon, IA 50207-8203"
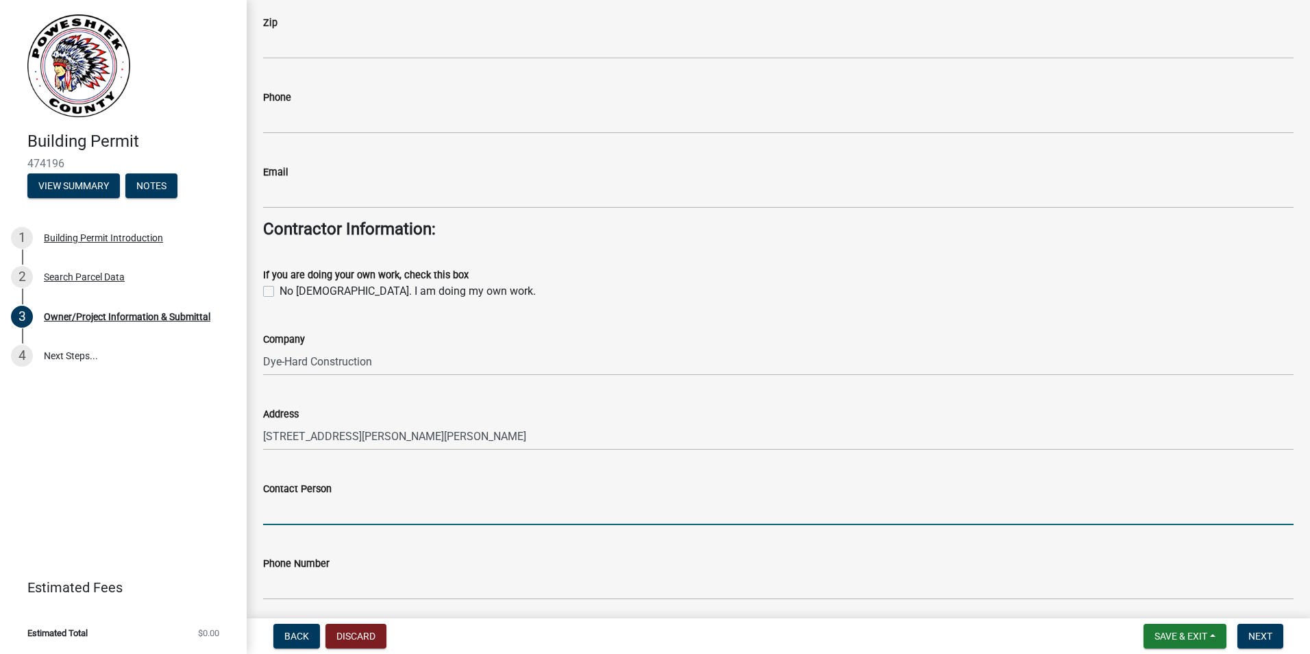
click at [299, 508] on input "Contact Person" at bounding box center [778, 511] width 1031 height 28
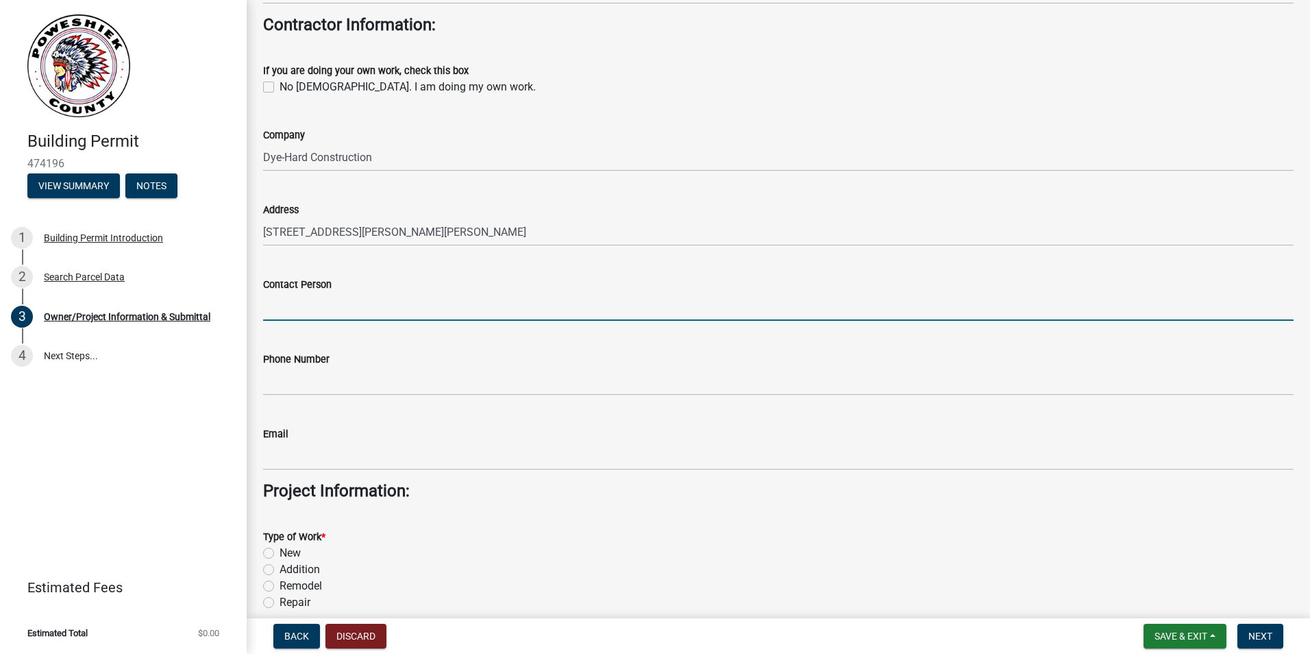
scroll to position [1782, 0]
type input "Chad Dye"
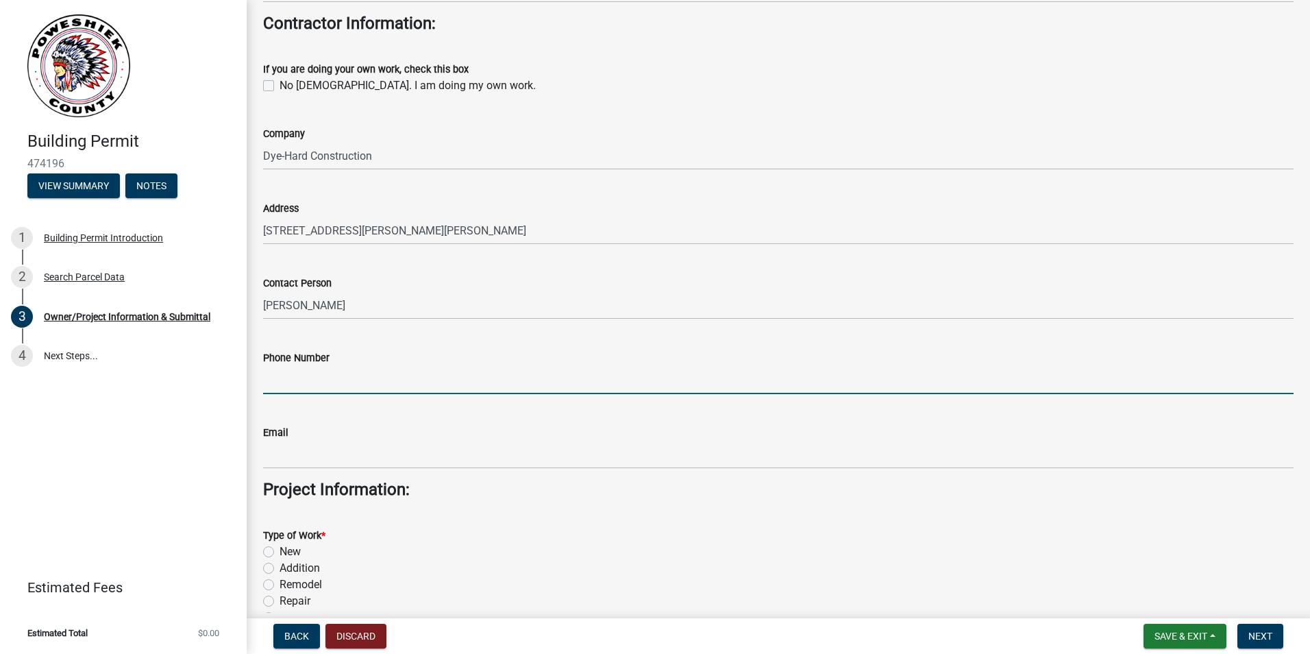
click at [369, 386] on input "Phone Number" at bounding box center [778, 380] width 1031 height 28
type input "6416605521"
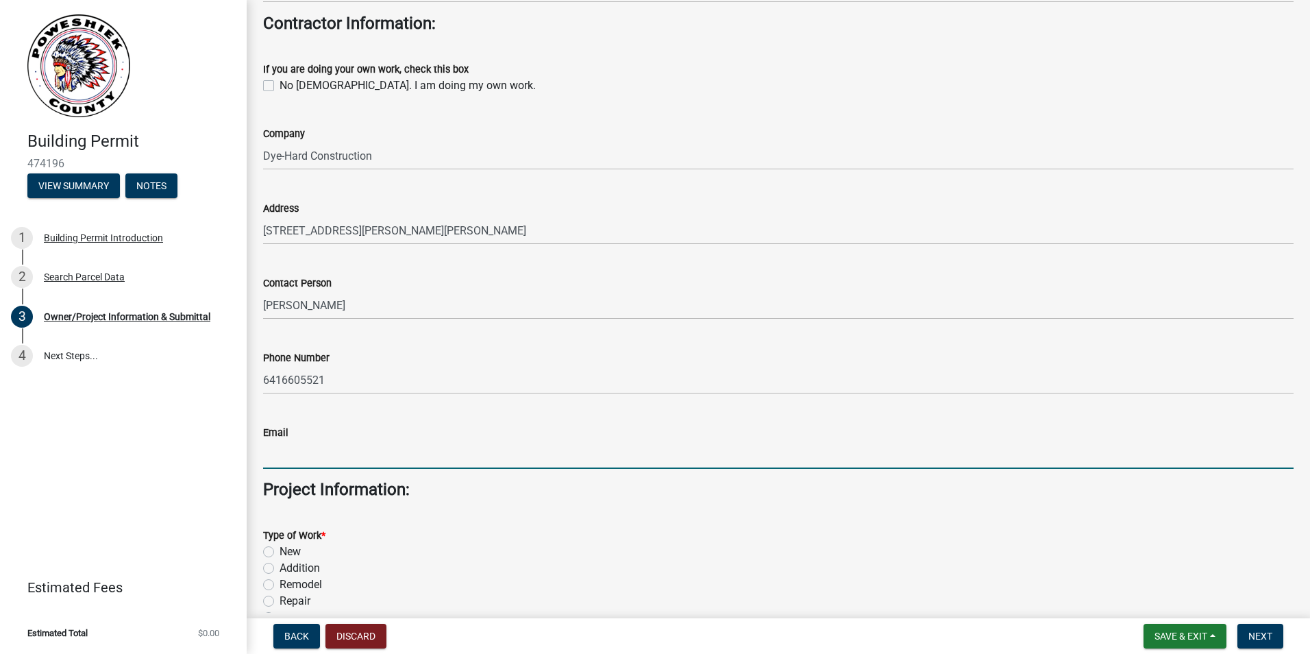
click at [304, 448] on input "Email" at bounding box center [778, 455] width 1031 height 28
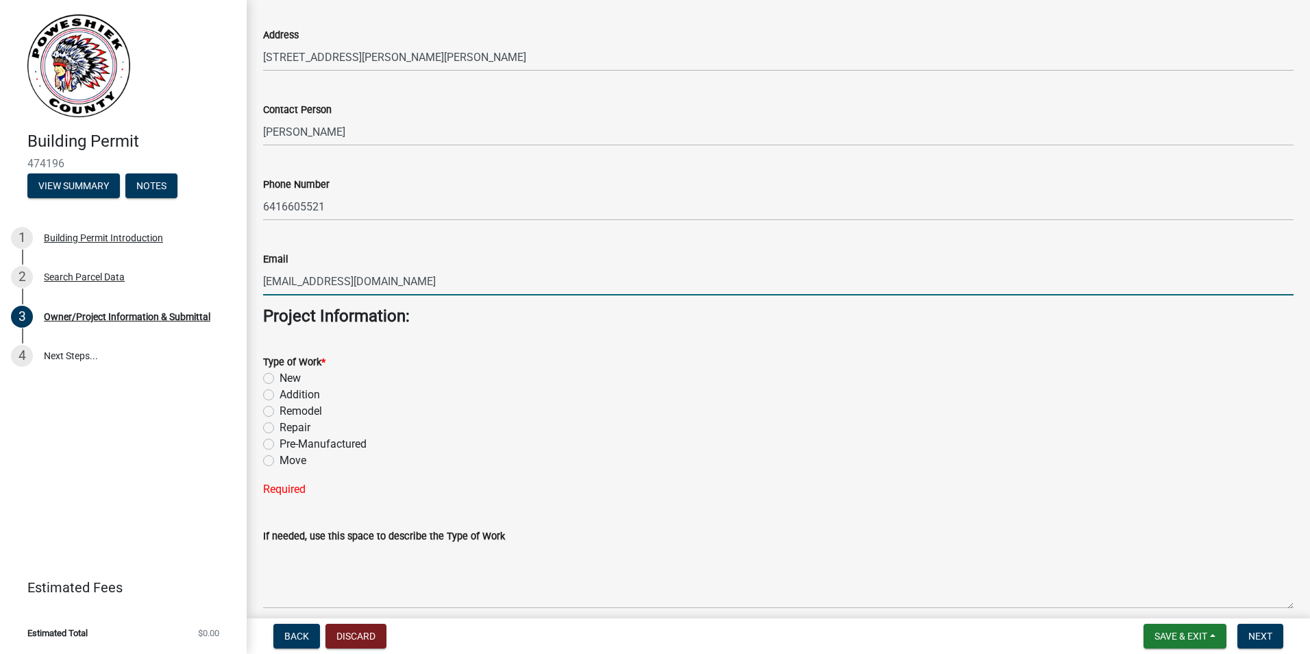
scroll to position [1987, 0]
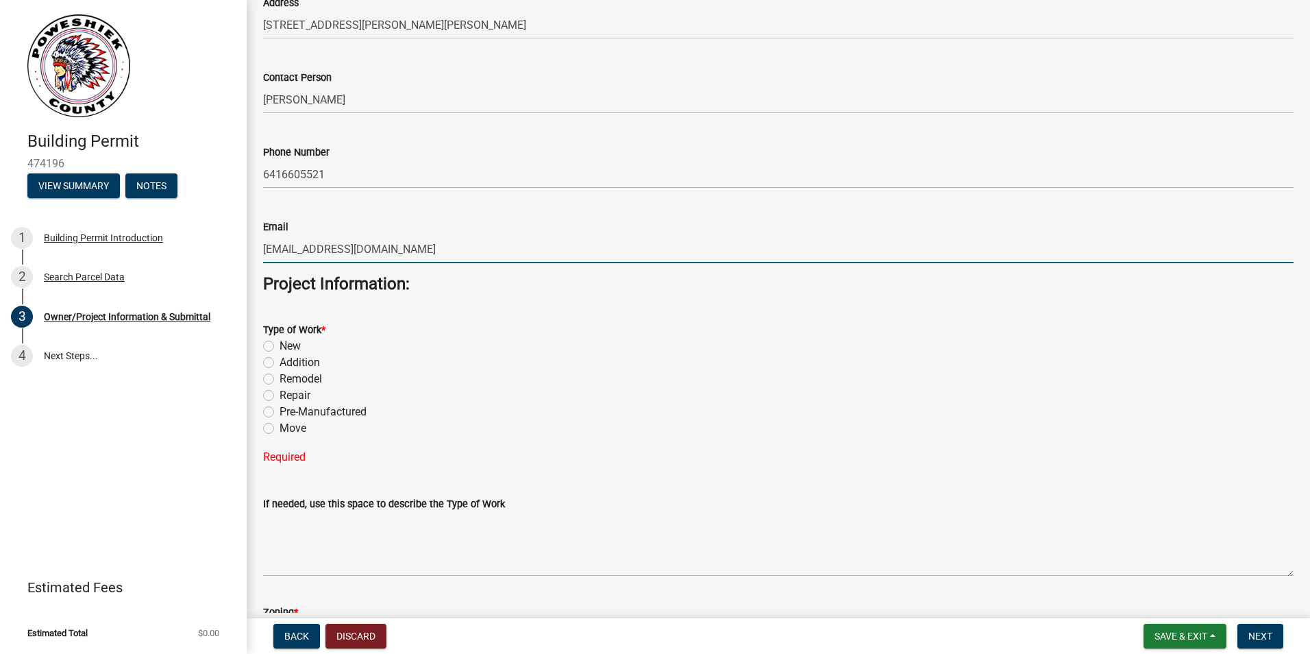
type input "dyehard77@gmail.com"
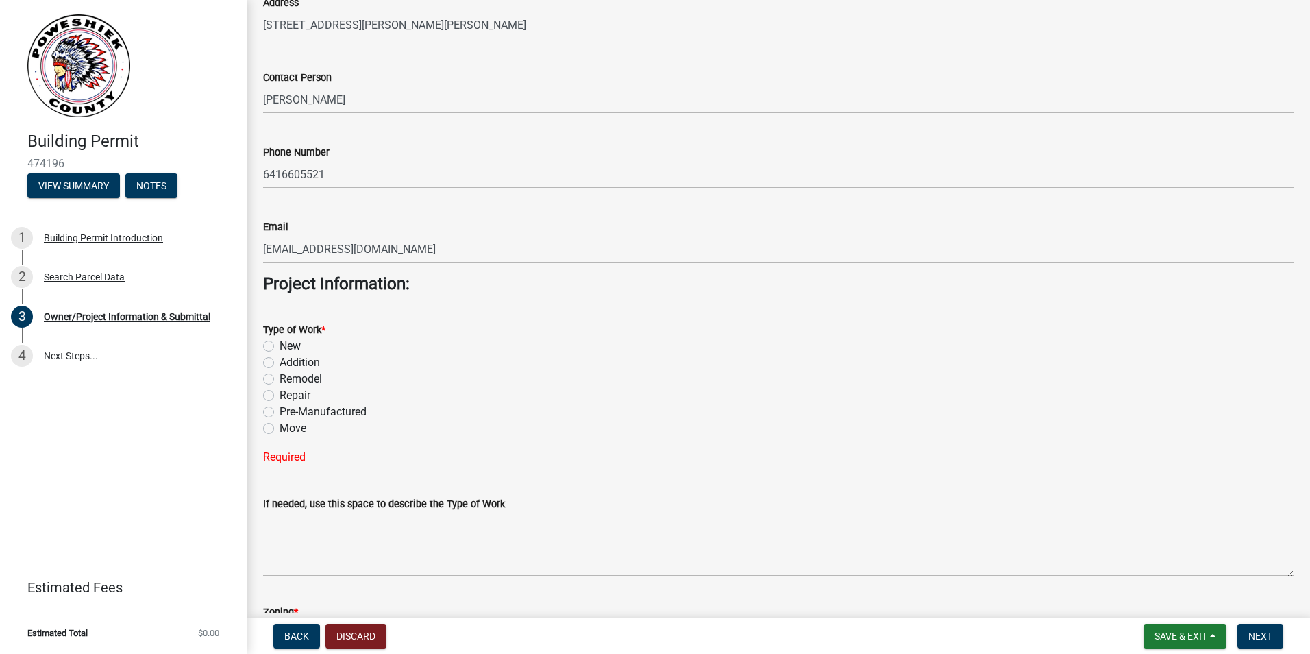
click at [280, 347] on label "New" at bounding box center [290, 346] width 21 height 16
click at [280, 347] on input "New" at bounding box center [284, 342] width 9 height 9
radio input "true"
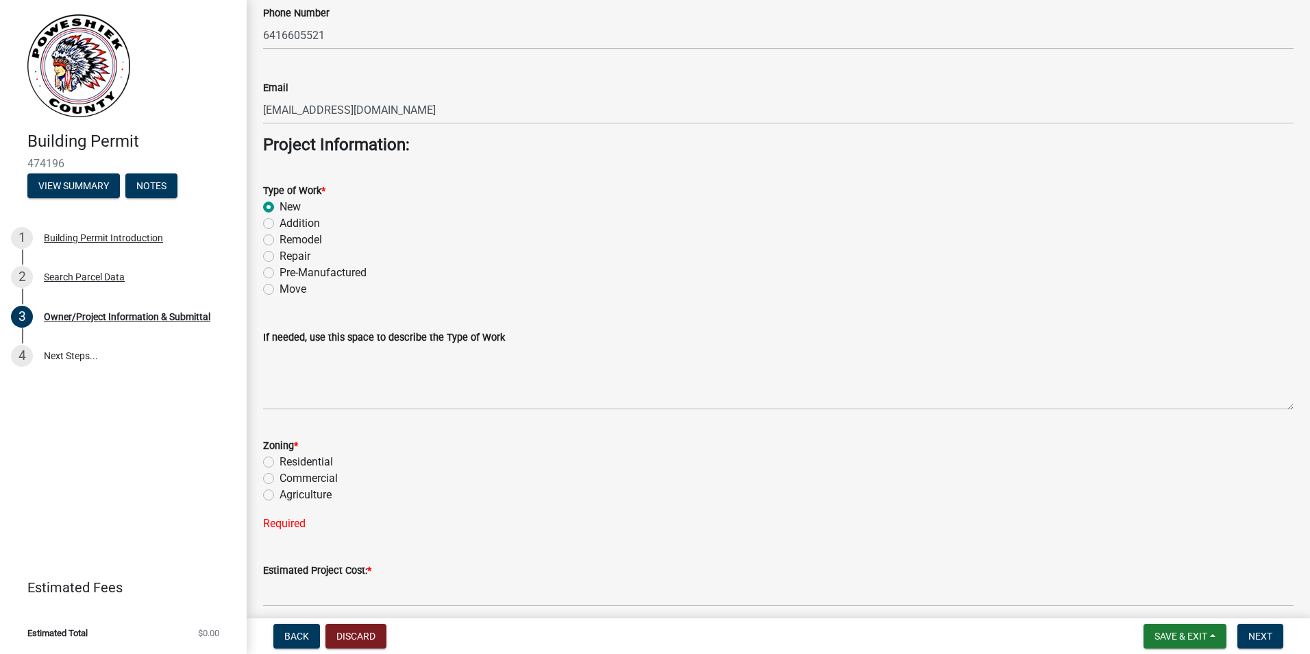
scroll to position [2261, 0]
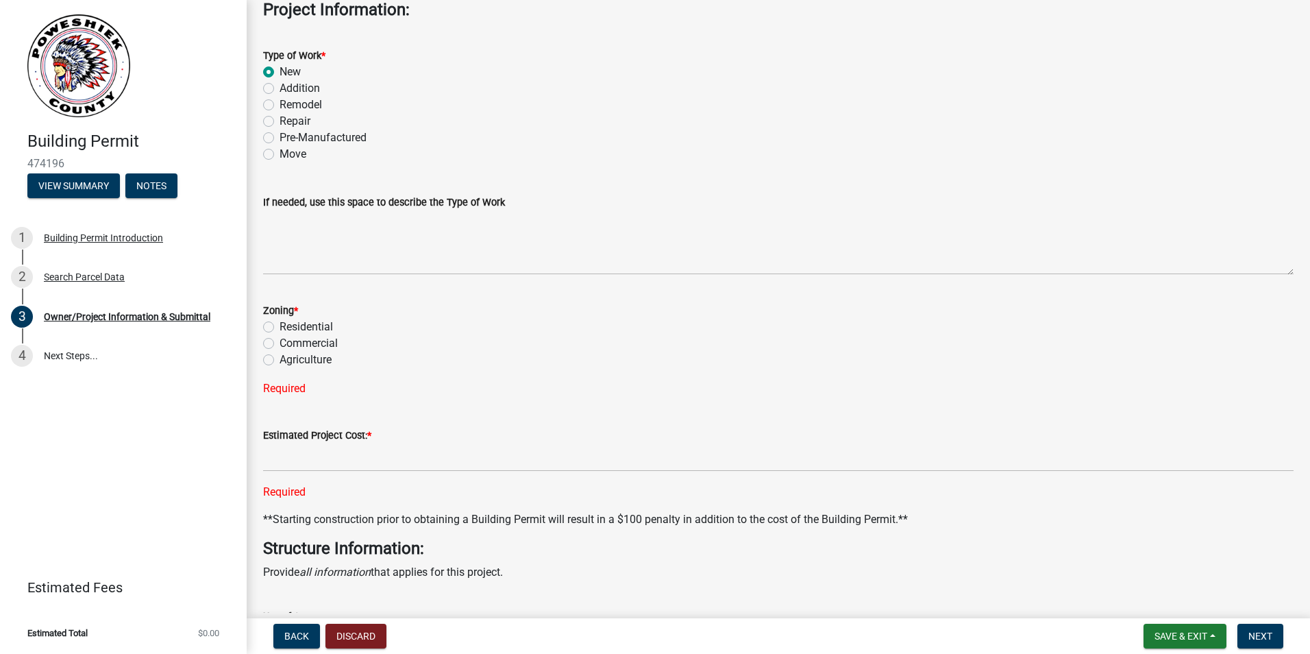
click at [280, 323] on label "Residential" at bounding box center [306, 327] width 53 height 16
click at [280, 323] on input "Residential" at bounding box center [284, 323] width 9 height 9
radio input "true"
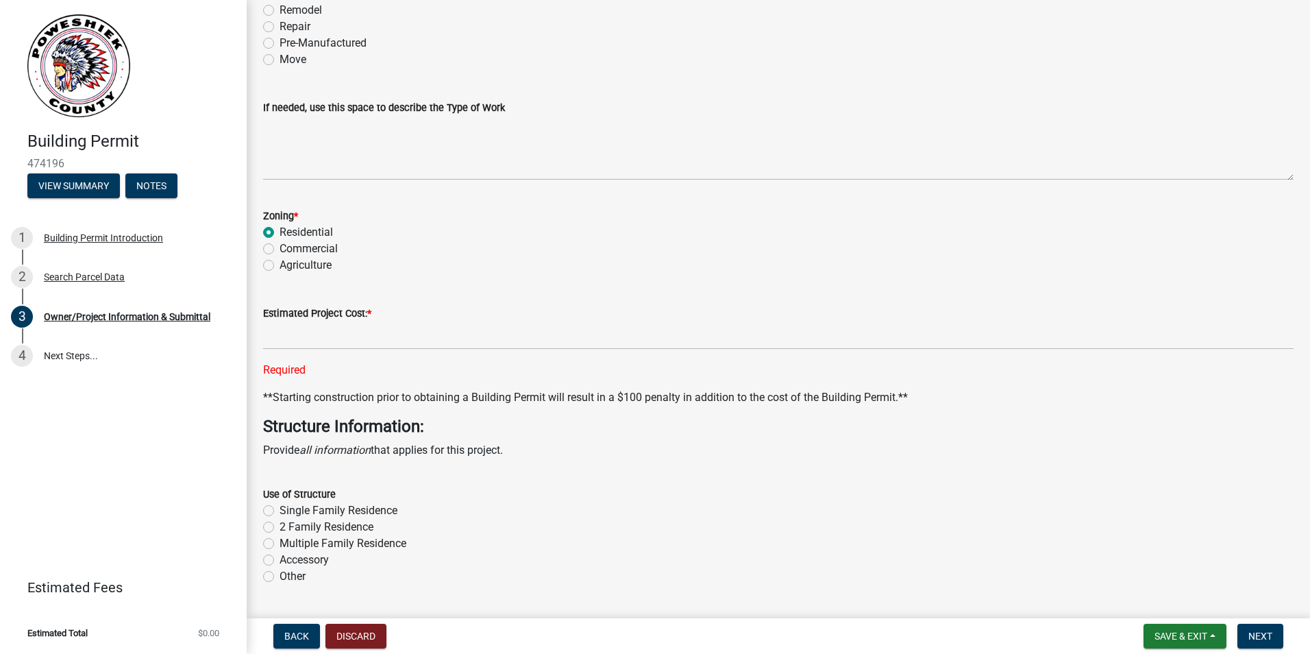
scroll to position [2416, 0]
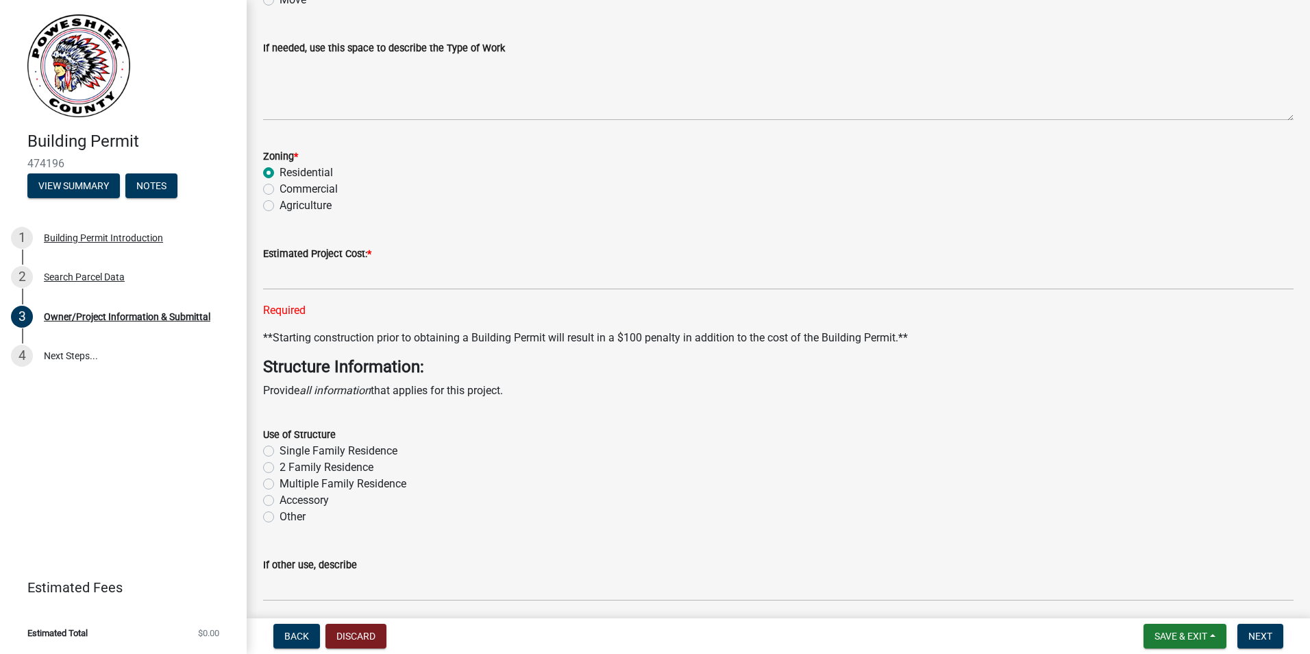
click at [280, 454] on label "Single Family Residence" at bounding box center [339, 451] width 118 height 16
click at [280, 452] on input "Single Family Residence" at bounding box center [284, 447] width 9 height 9
radio input "true"
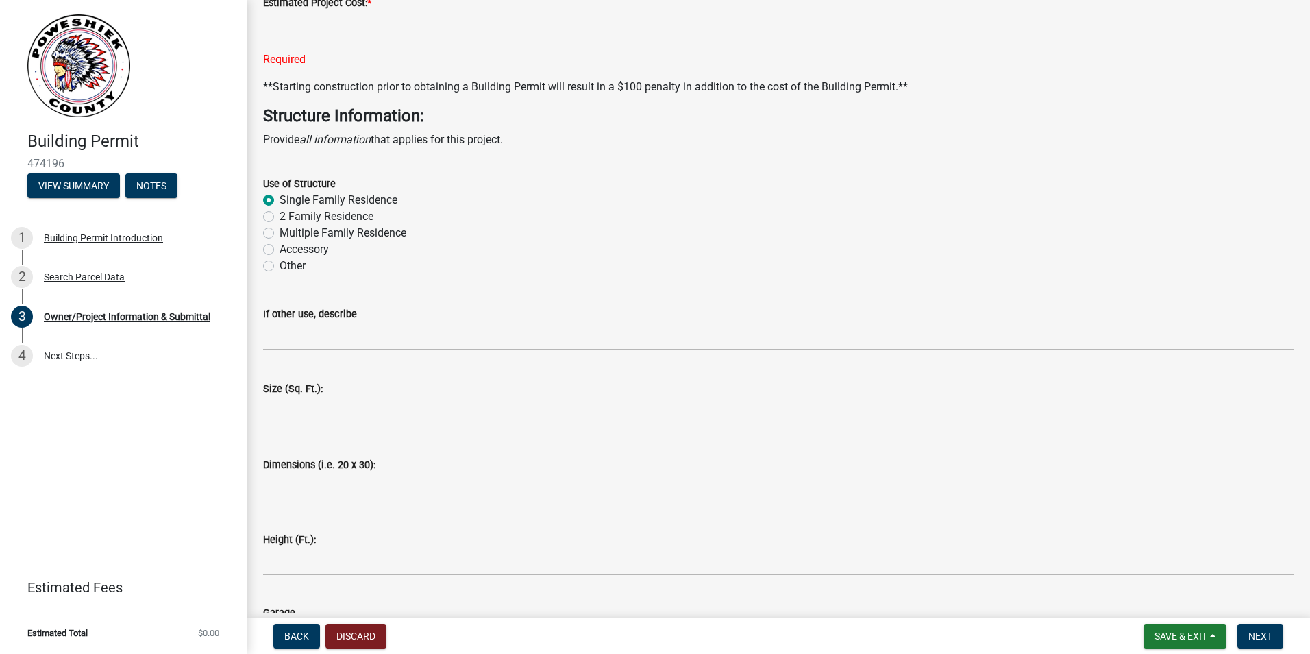
scroll to position [2707, 0]
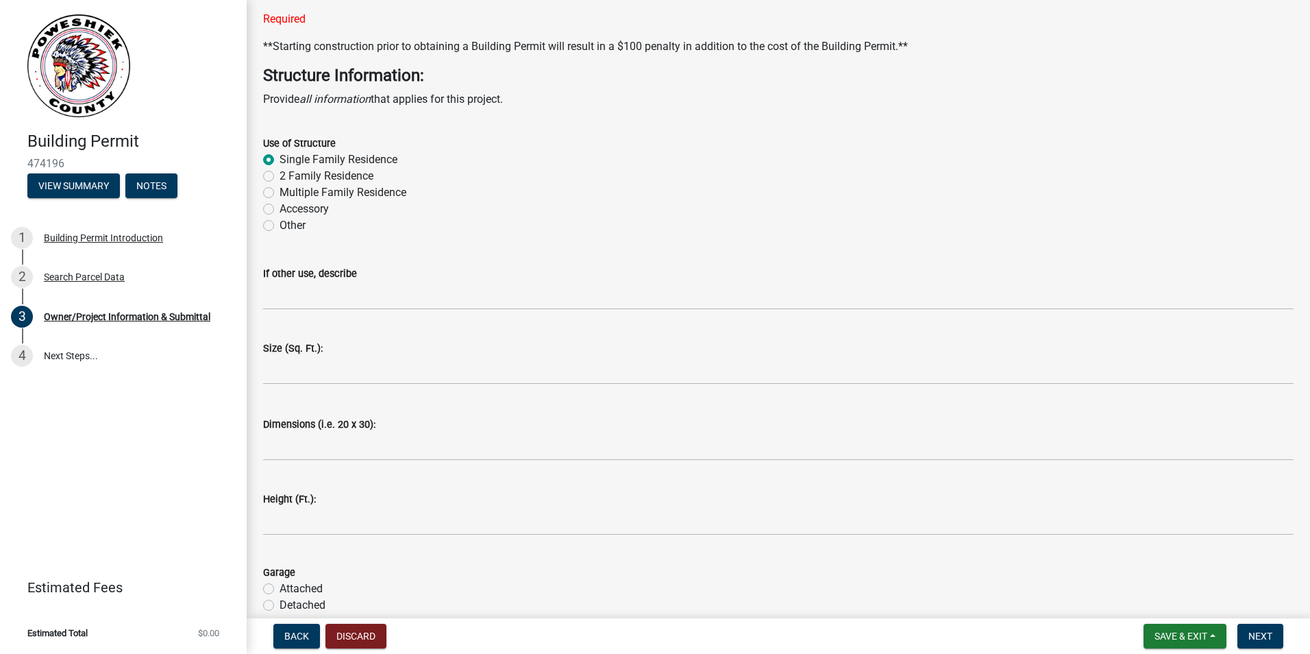
click at [280, 585] on label "Attached" at bounding box center [301, 588] width 43 height 16
click at [280, 585] on input "Attached" at bounding box center [284, 584] width 9 height 9
radio input "true"
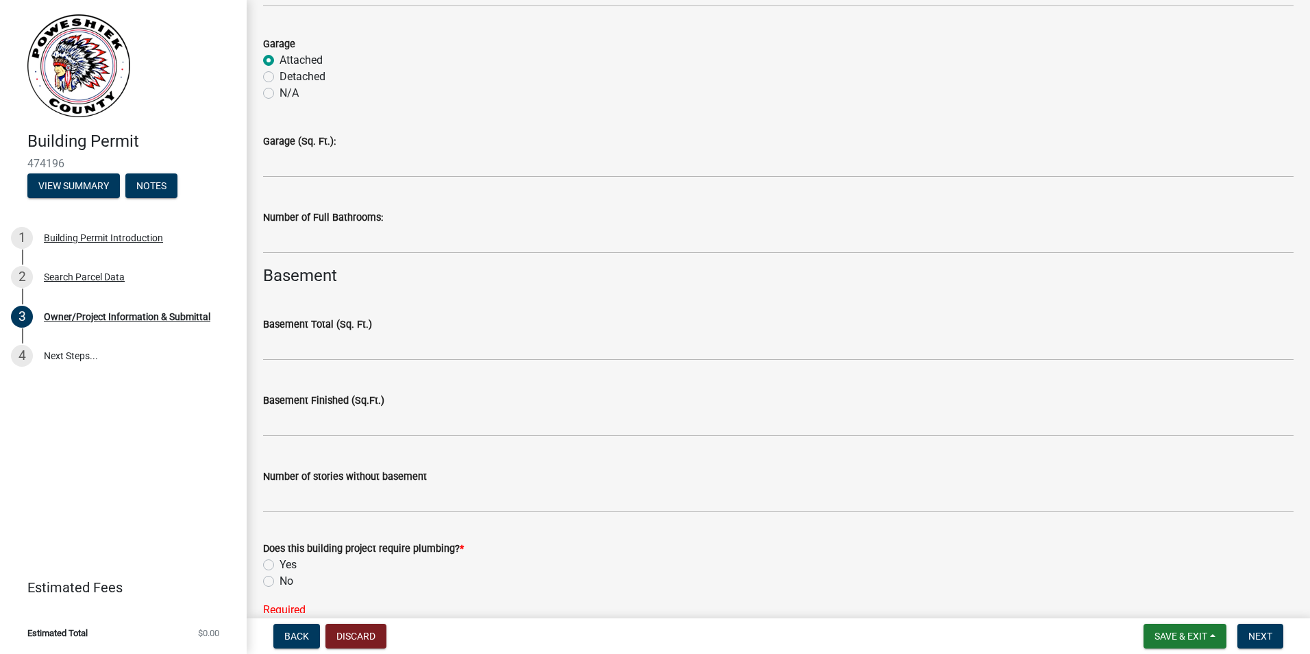
scroll to position [3289, 0]
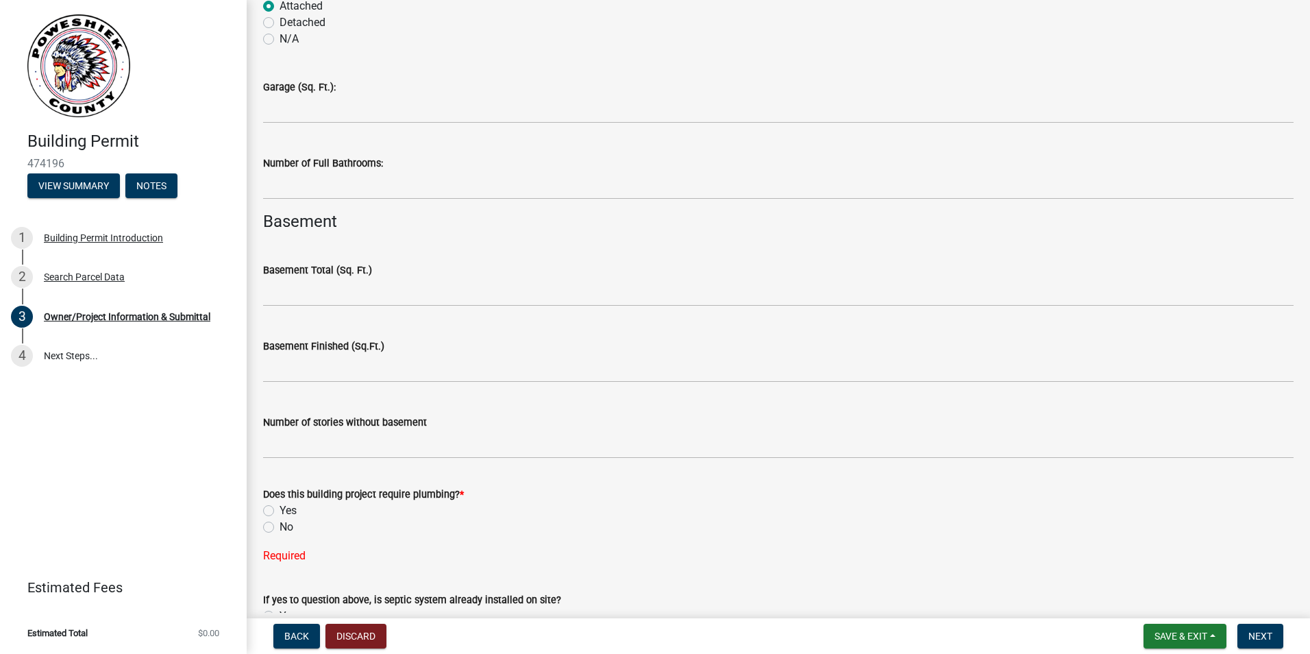
click at [280, 514] on label "Yes" at bounding box center [288, 510] width 17 height 16
click at [280, 511] on input "Yes" at bounding box center [284, 506] width 9 height 9
radio input "true"
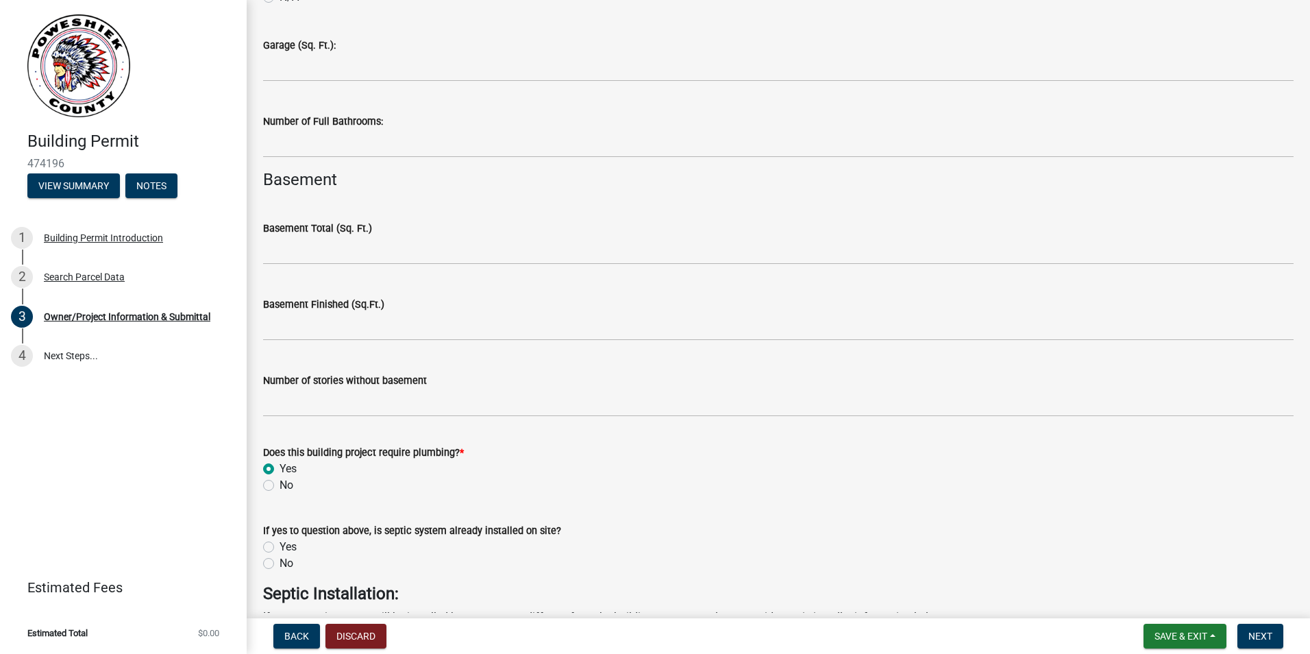
scroll to position [3375, 0]
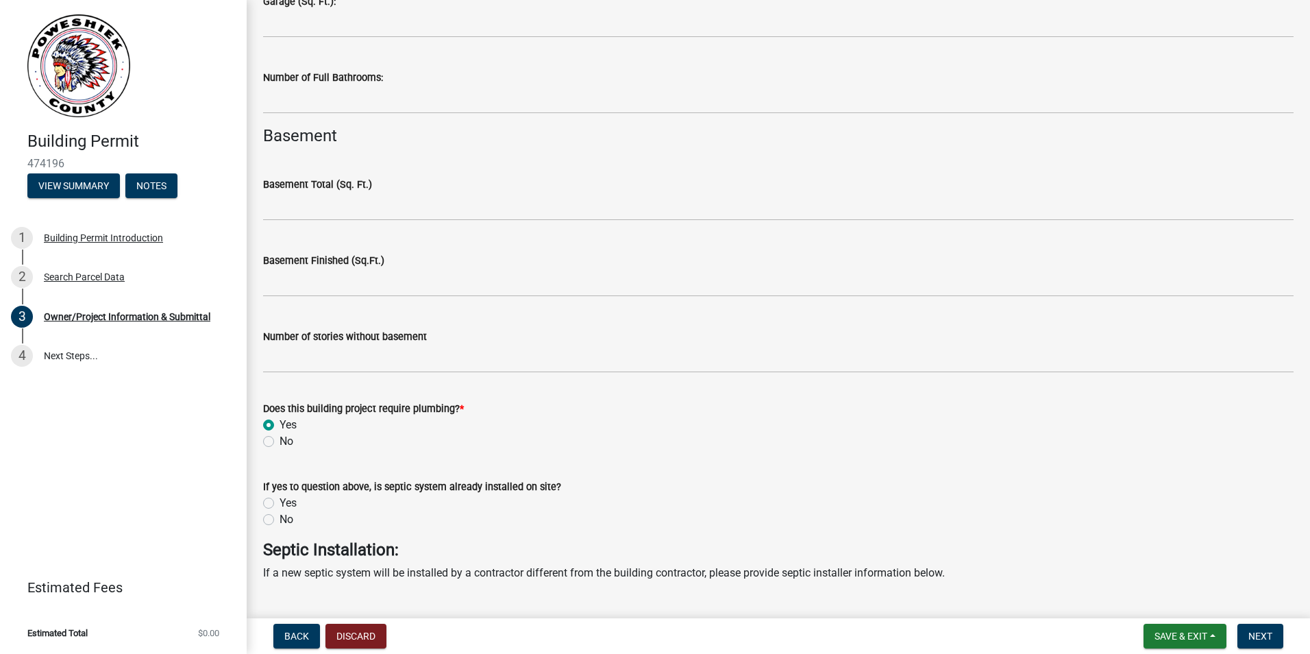
click at [280, 500] on label "Yes" at bounding box center [288, 503] width 17 height 16
click at [280, 500] on input "Yes" at bounding box center [284, 499] width 9 height 9
radio input "true"
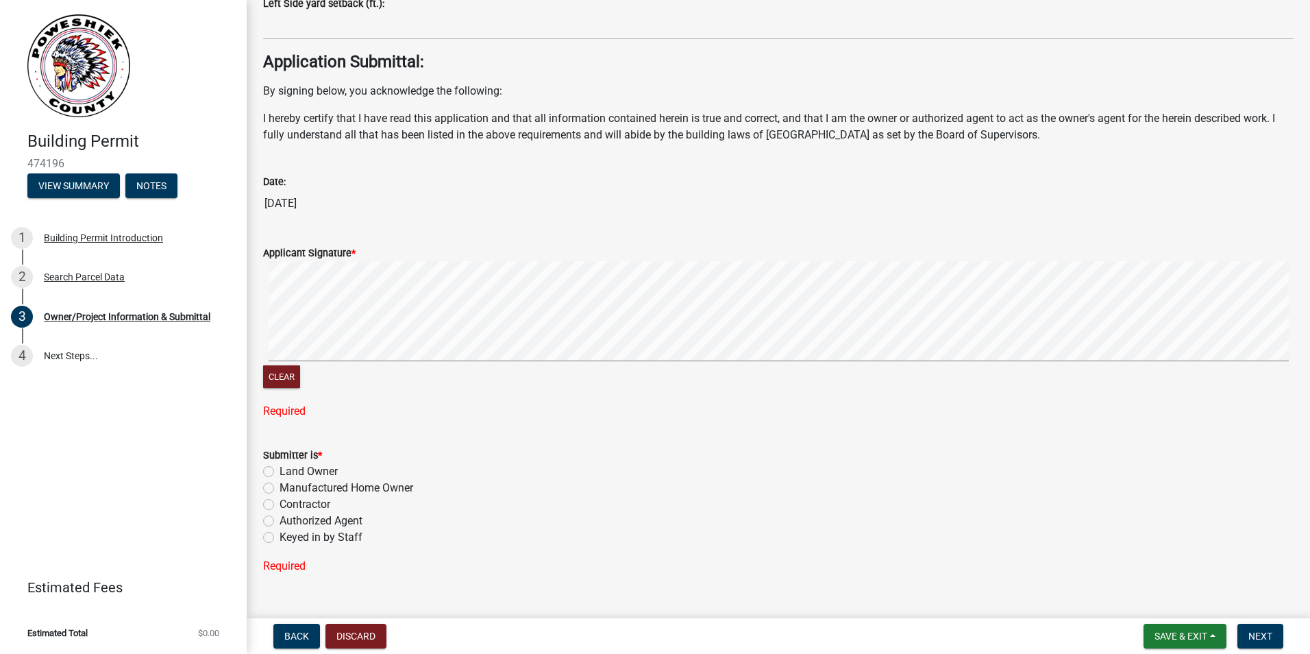
scroll to position [5299, 0]
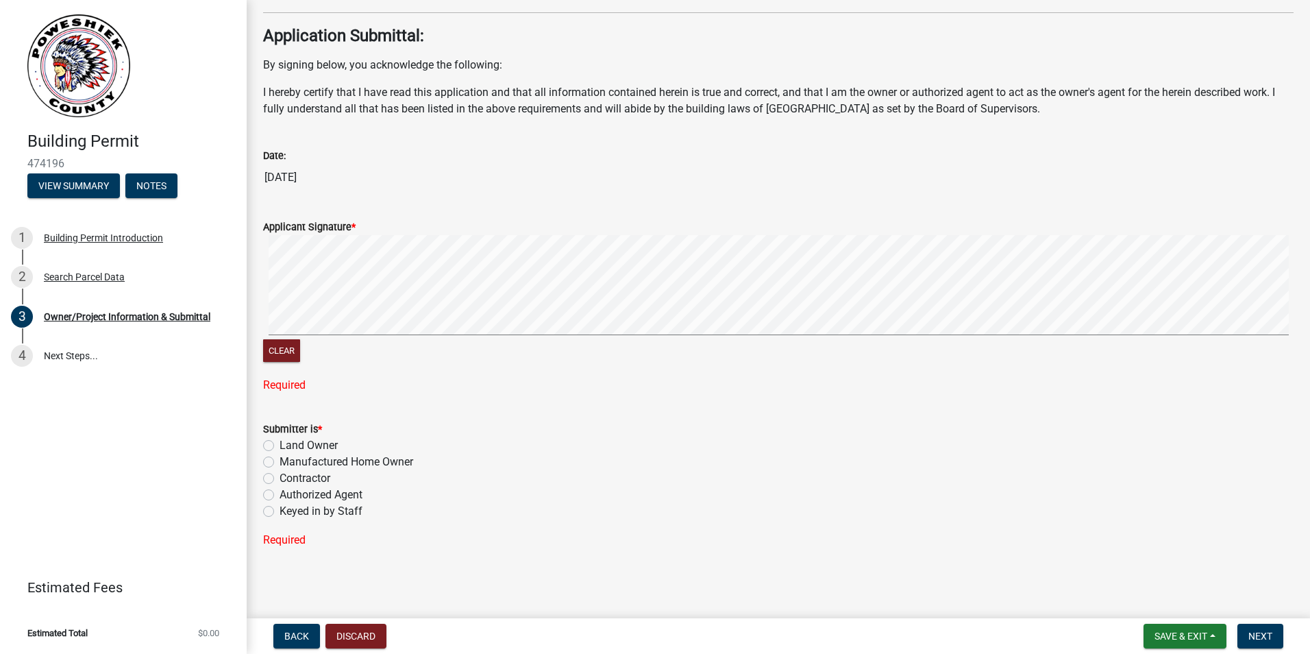
click at [280, 449] on label "Land Owner" at bounding box center [309, 445] width 58 height 16
click at [280, 446] on input "Land Owner" at bounding box center [284, 441] width 9 height 9
radio input "true"
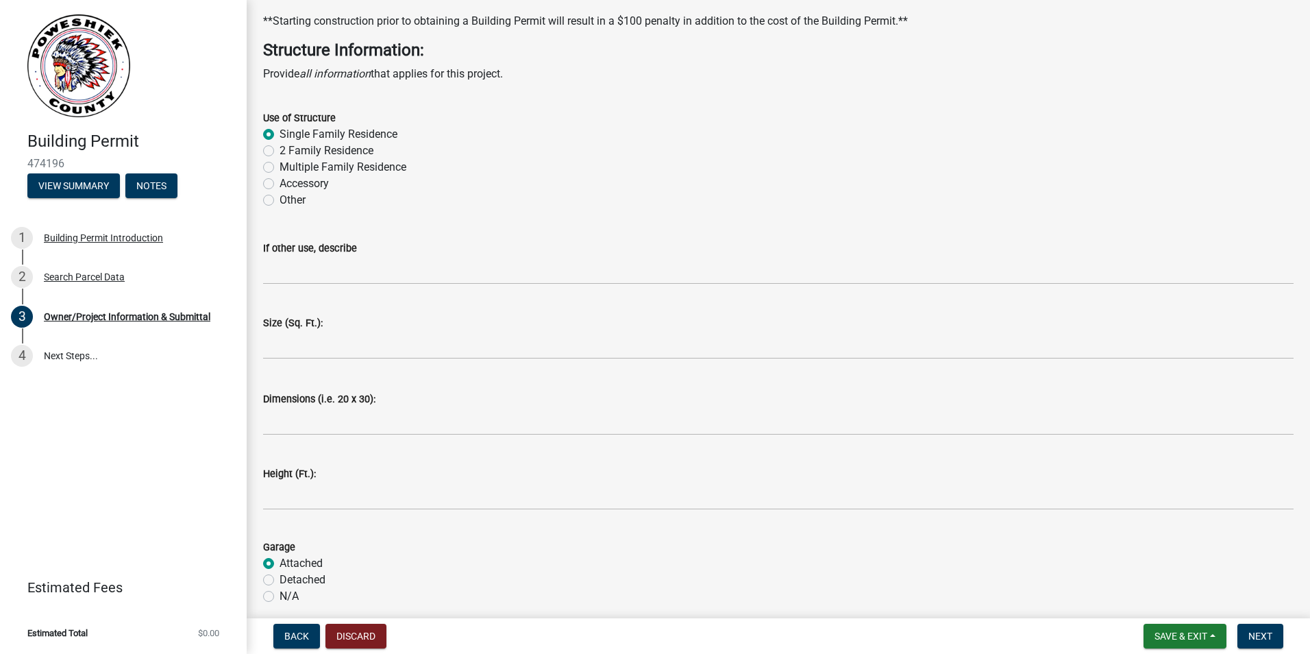
scroll to position [2736, 0]
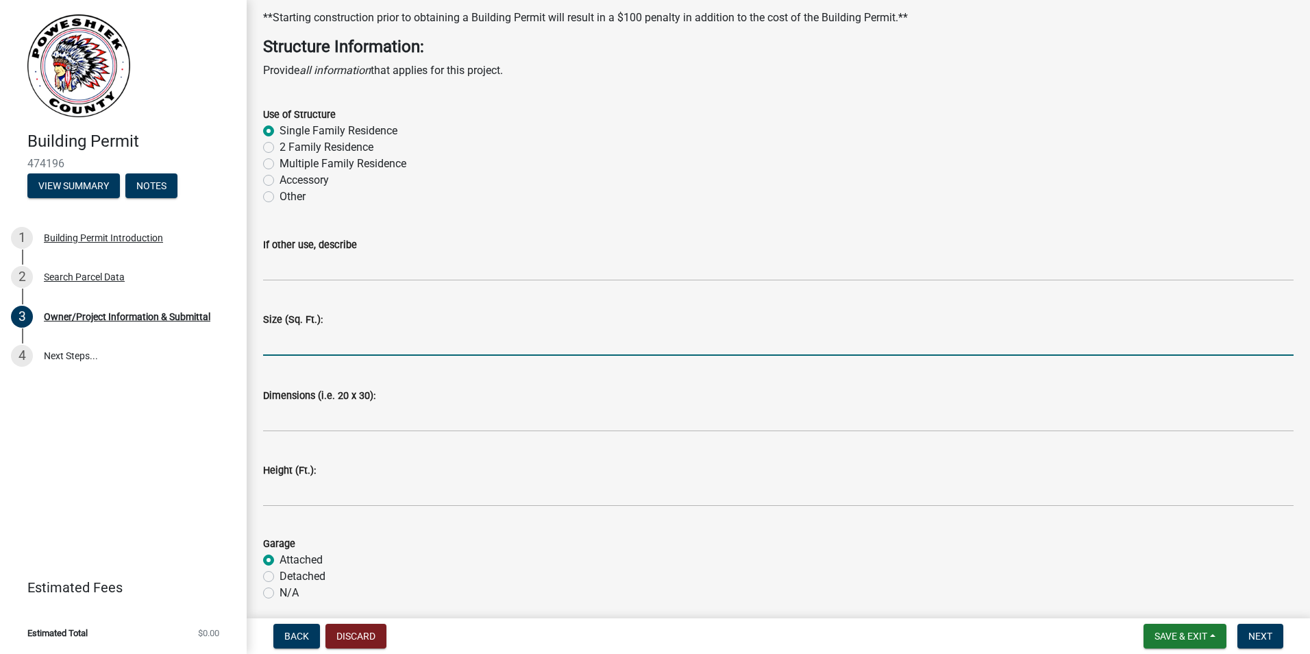
click at [339, 339] on input "text" at bounding box center [778, 342] width 1031 height 28
type input "2796"
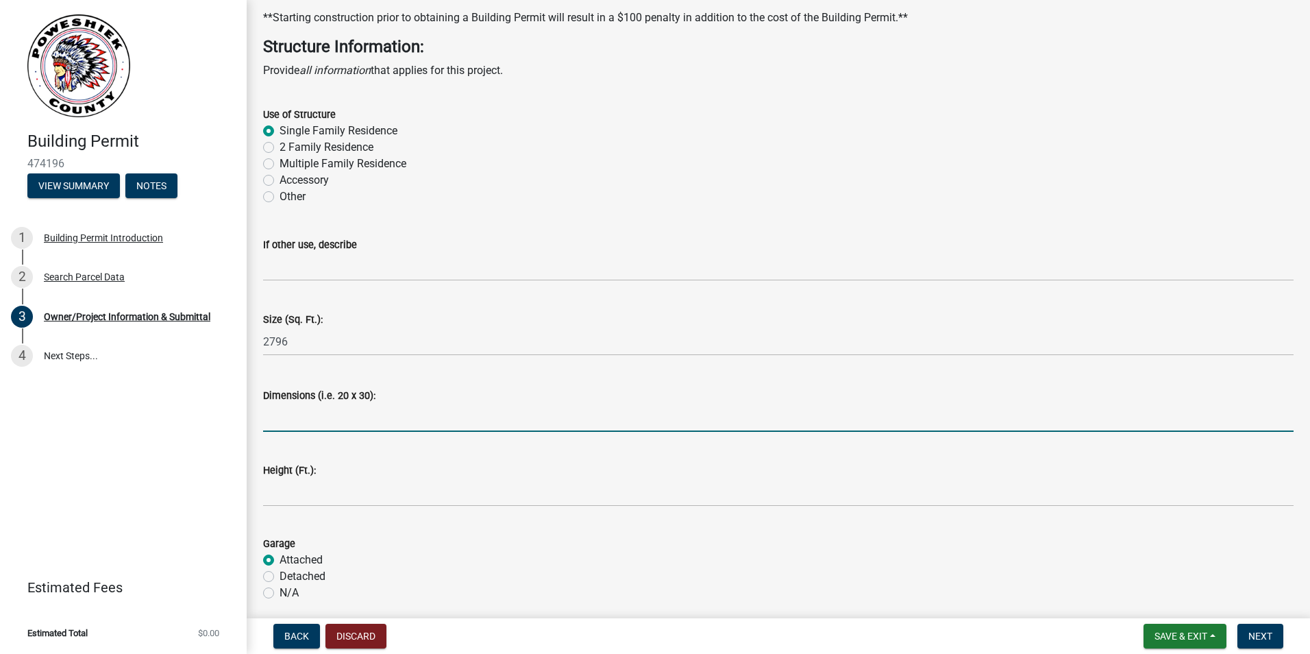
click at [339, 413] on input "Dimensions (i.e. 20 x 30):" at bounding box center [778, 418] width 1031 height 28
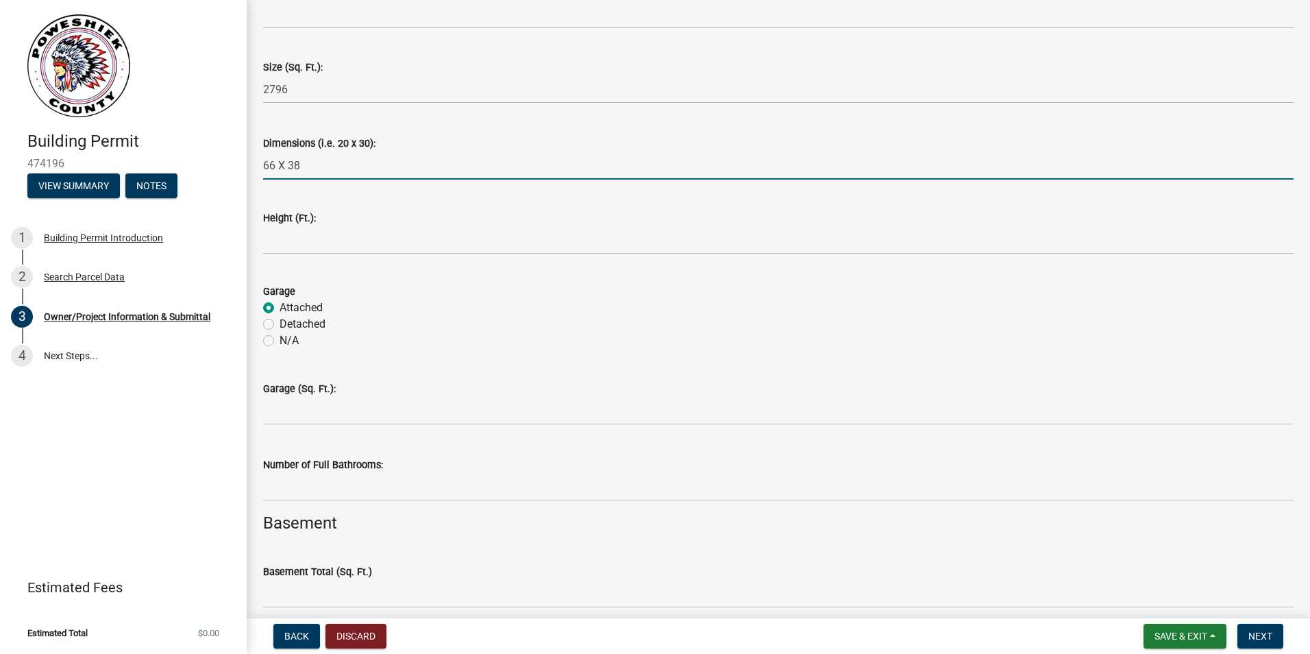
scroll to position [3044, 0]
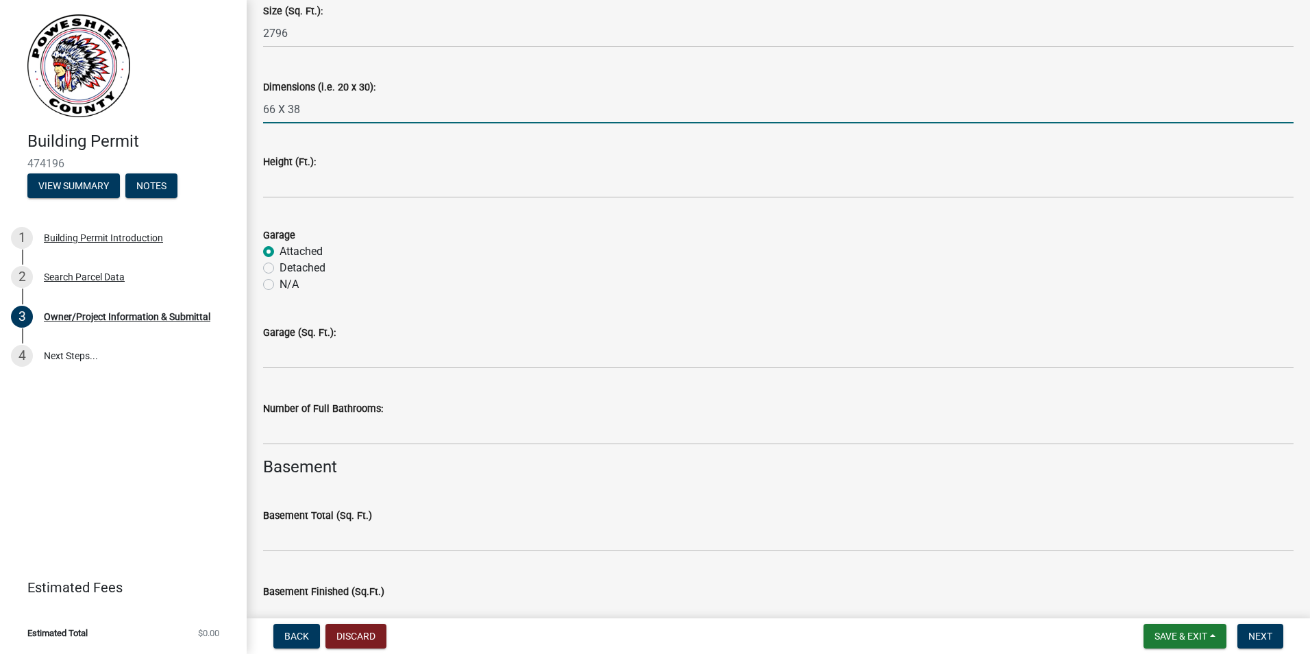
click at [265, 109] on input "66 X 38" at bounding box center [778, 109] width 1031 height 28
type input "42 X 38"
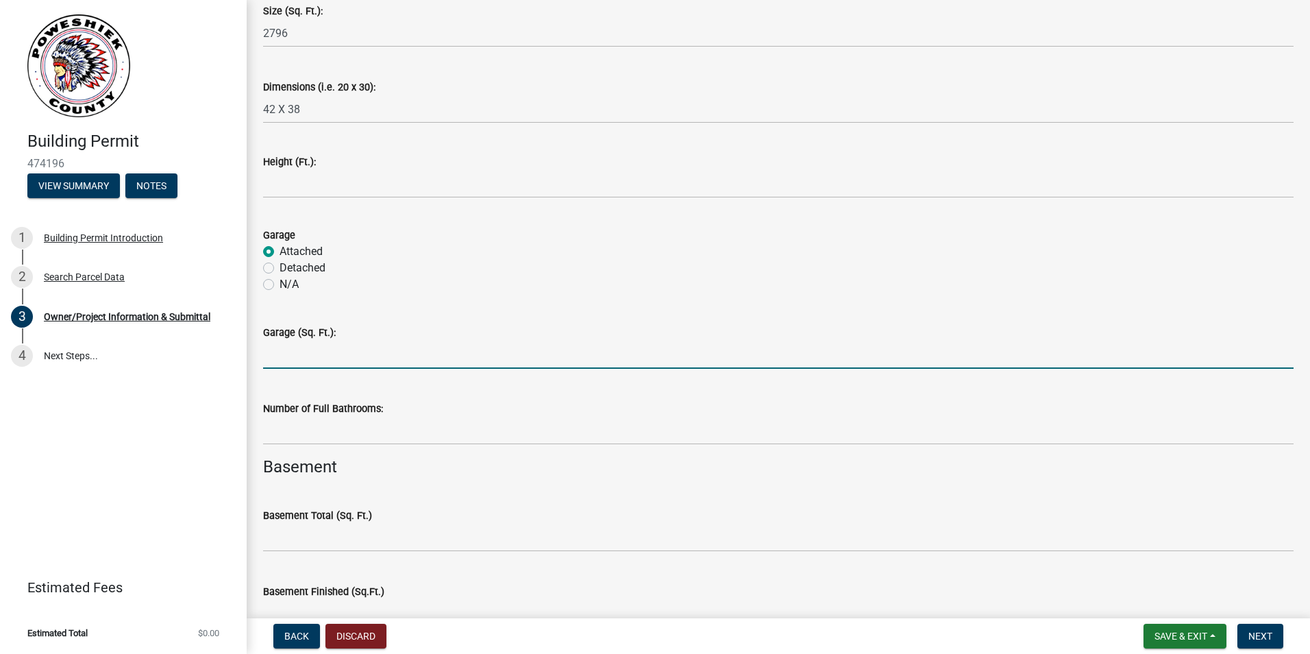
click at [295, 354] on input "text" at bounding box center [778, 355] width 1031 height 28
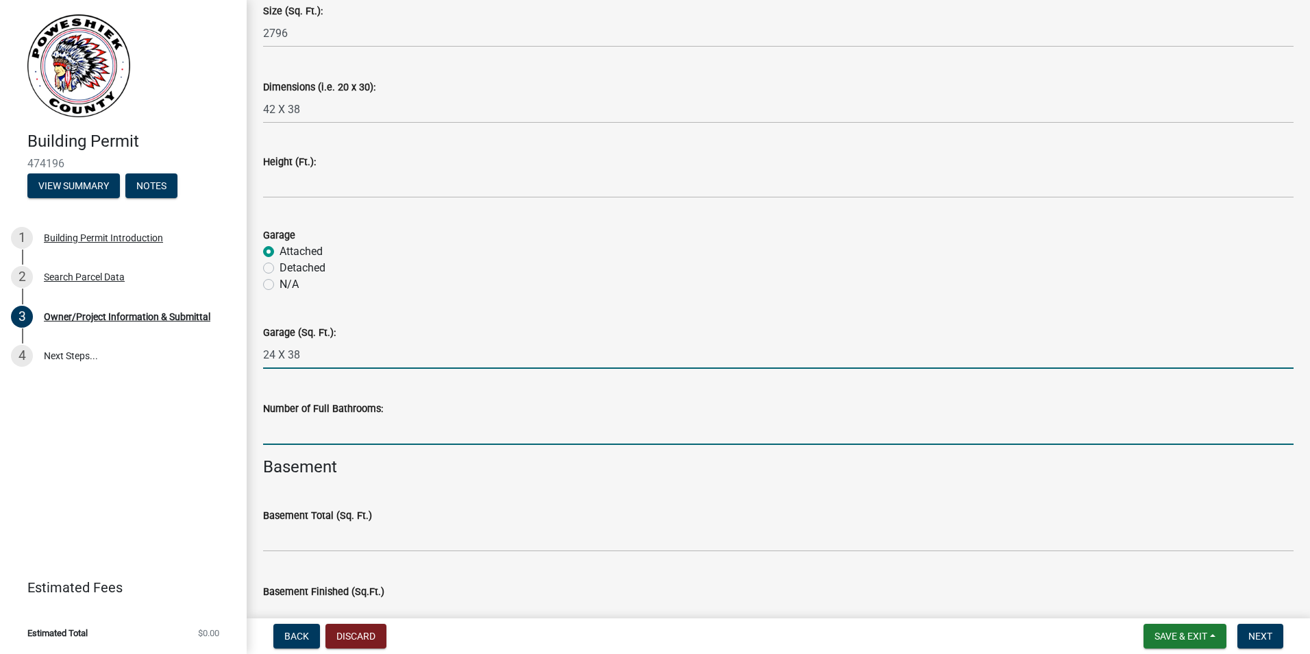
type input "2438"
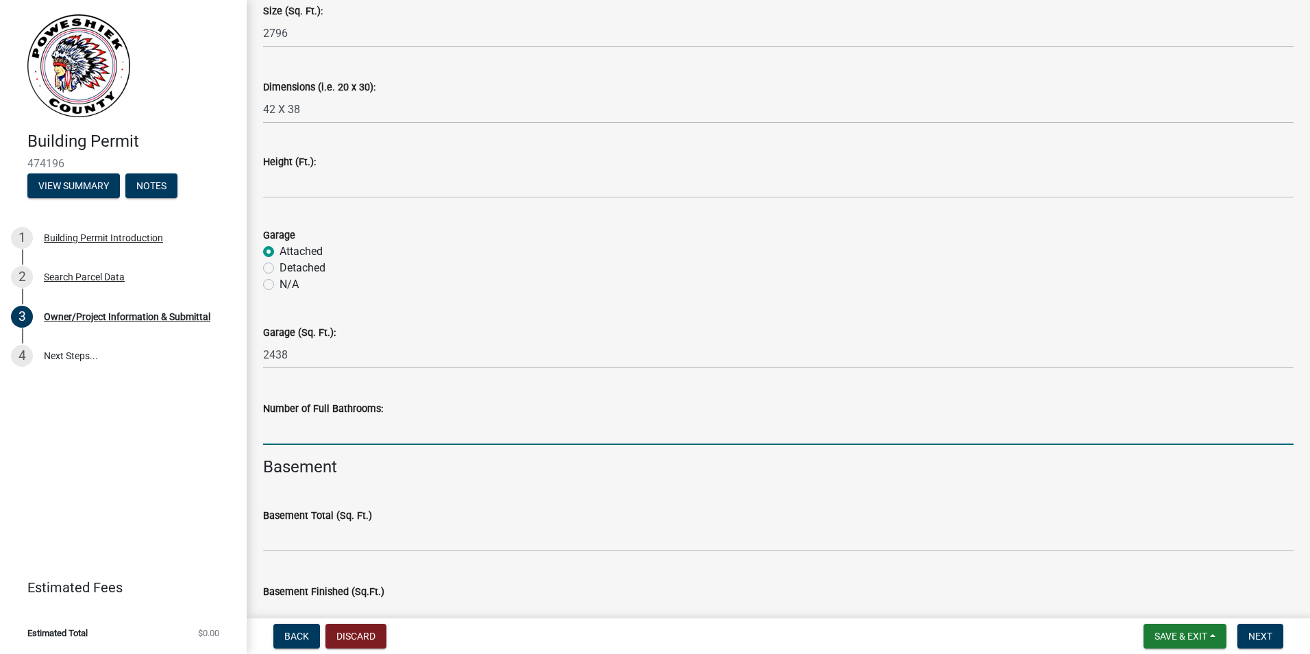
click at [308, 428] on input "text" at bounding box center [778, 431] width 1031 height 28
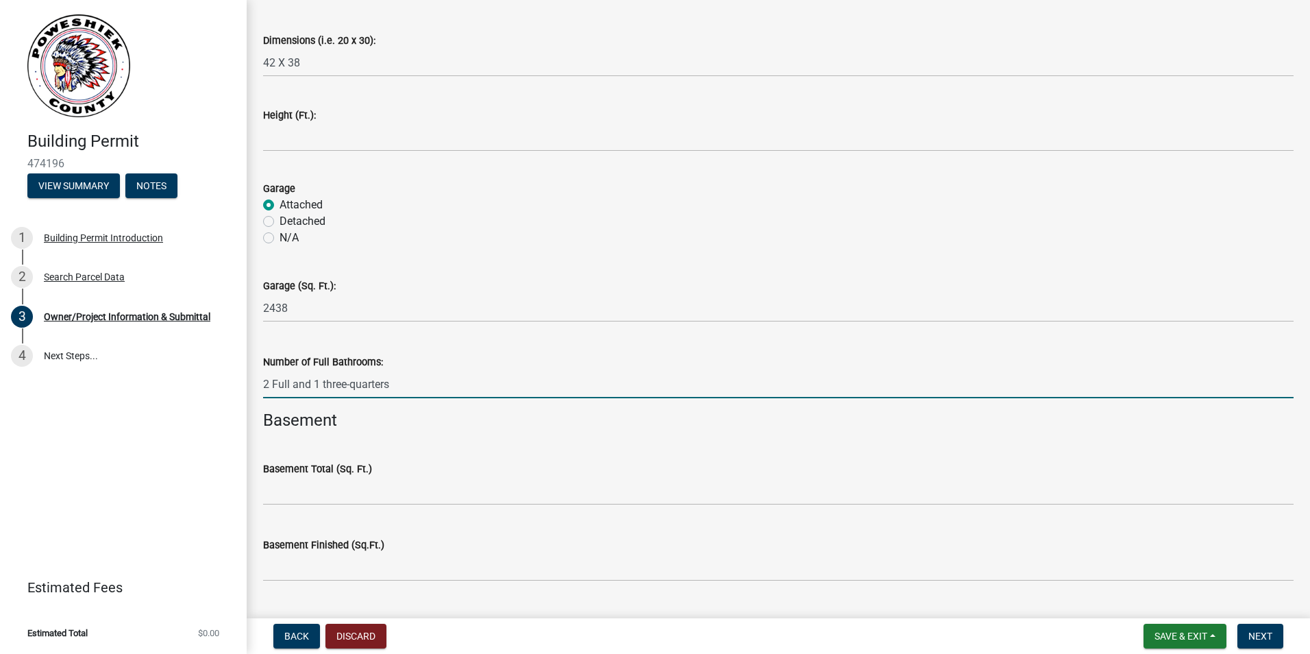
scroll to position [3198, 0]
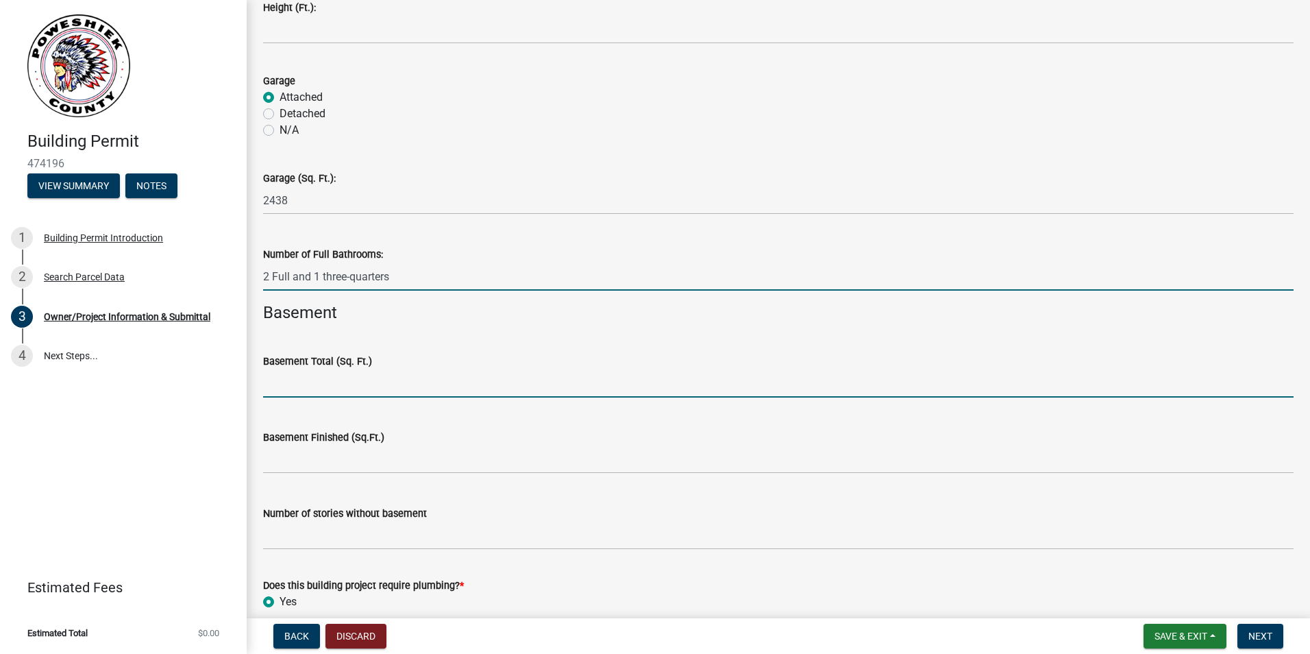
type input "0"
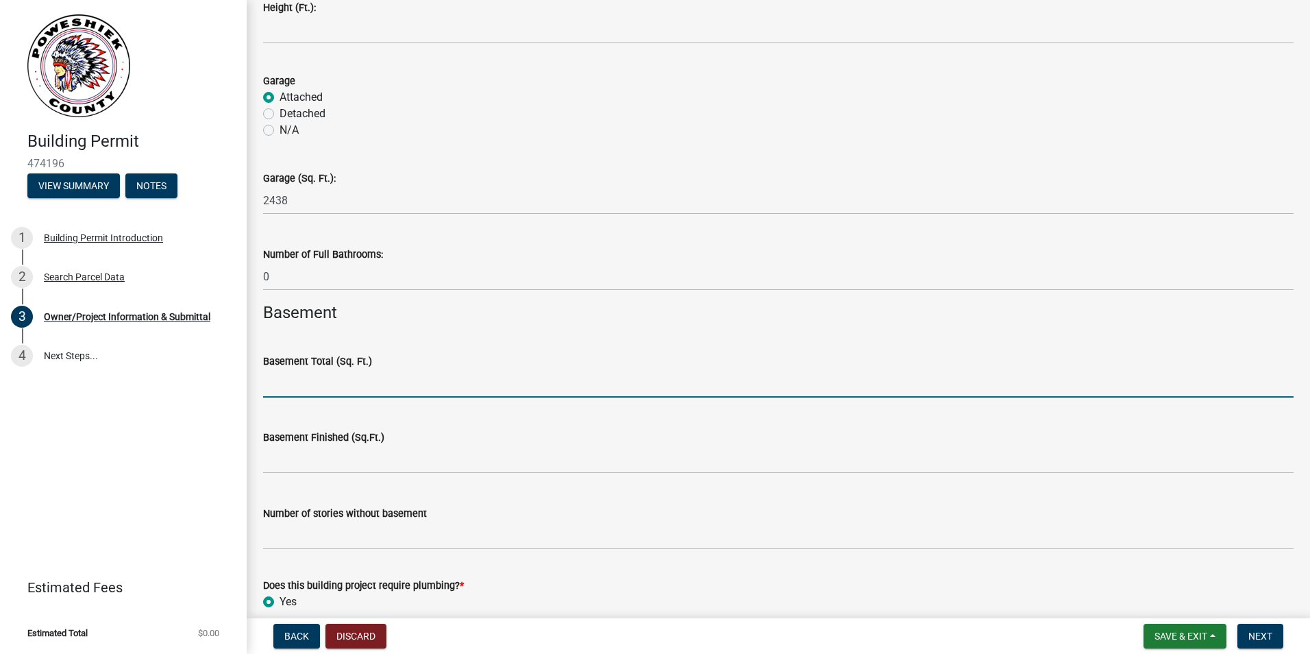
click at [309, 389] on input "text" at bounding box center [778, 383] width 1031 height 28
type input "1632"
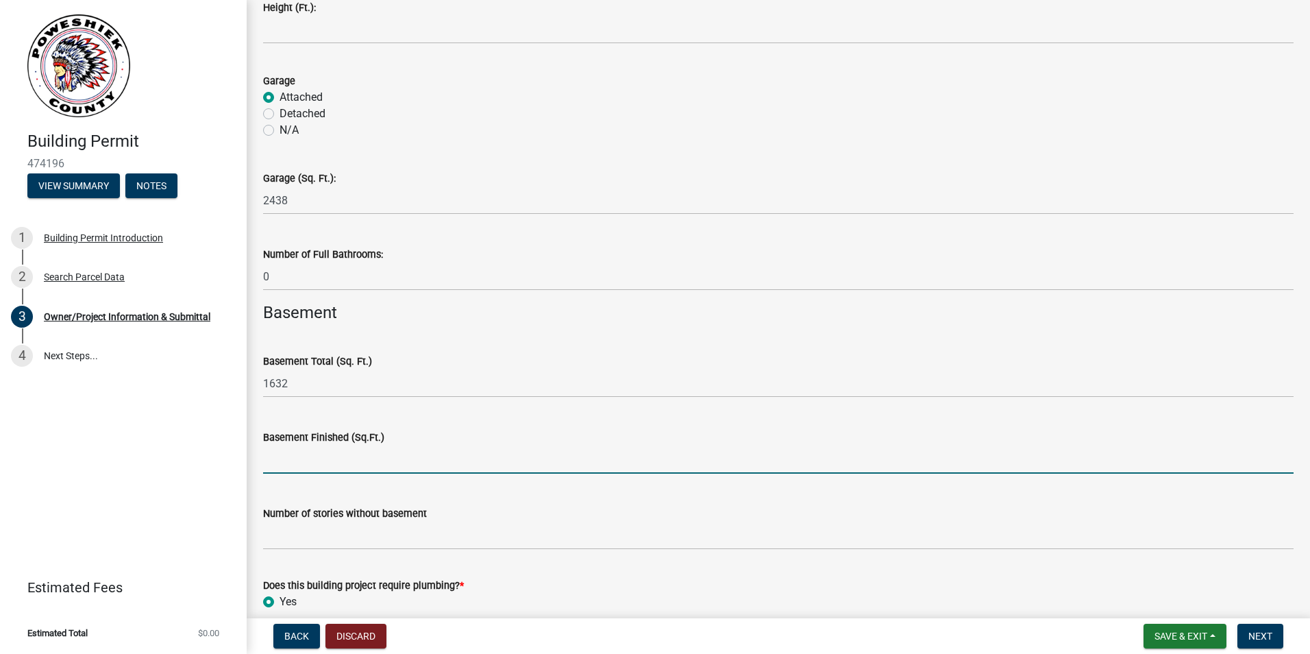
click at [342, 462] on input "text" at bounding box center [778, 459] width 1031 height 28
type input "1164"
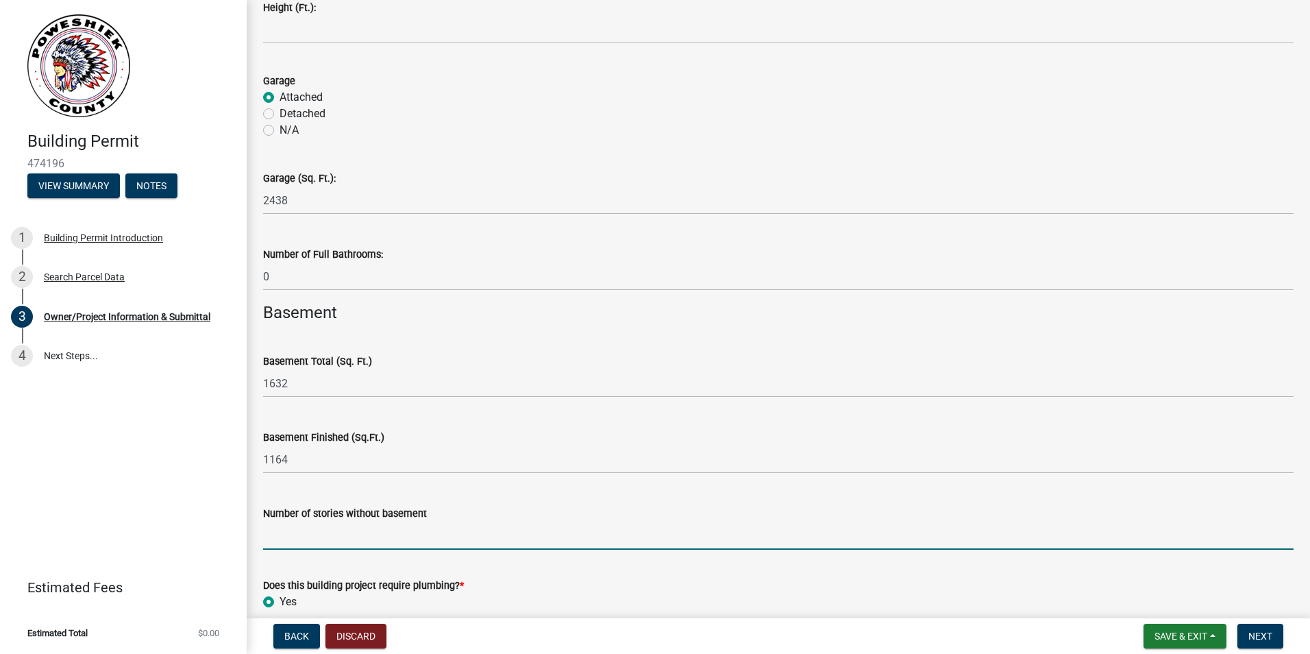
click at [283, 533] on input "Number of stories without basement" at bounding box center [778, 536] width 1031 height 28
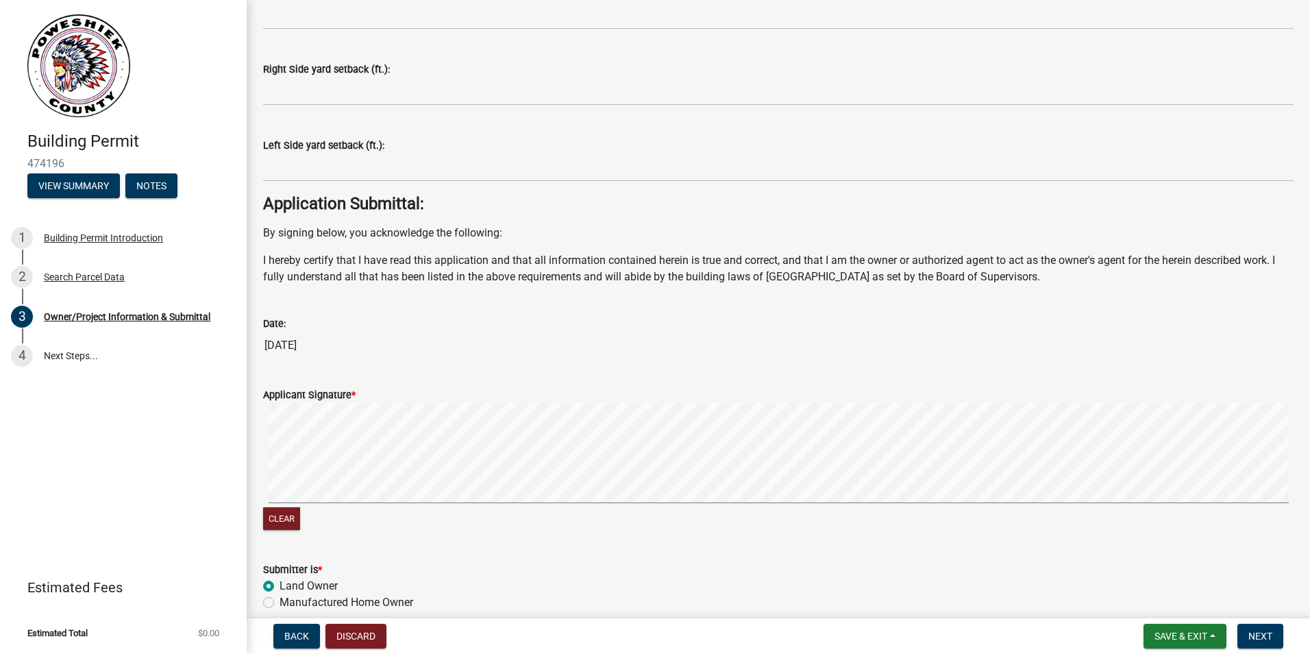
scroll to position [5134, 0]
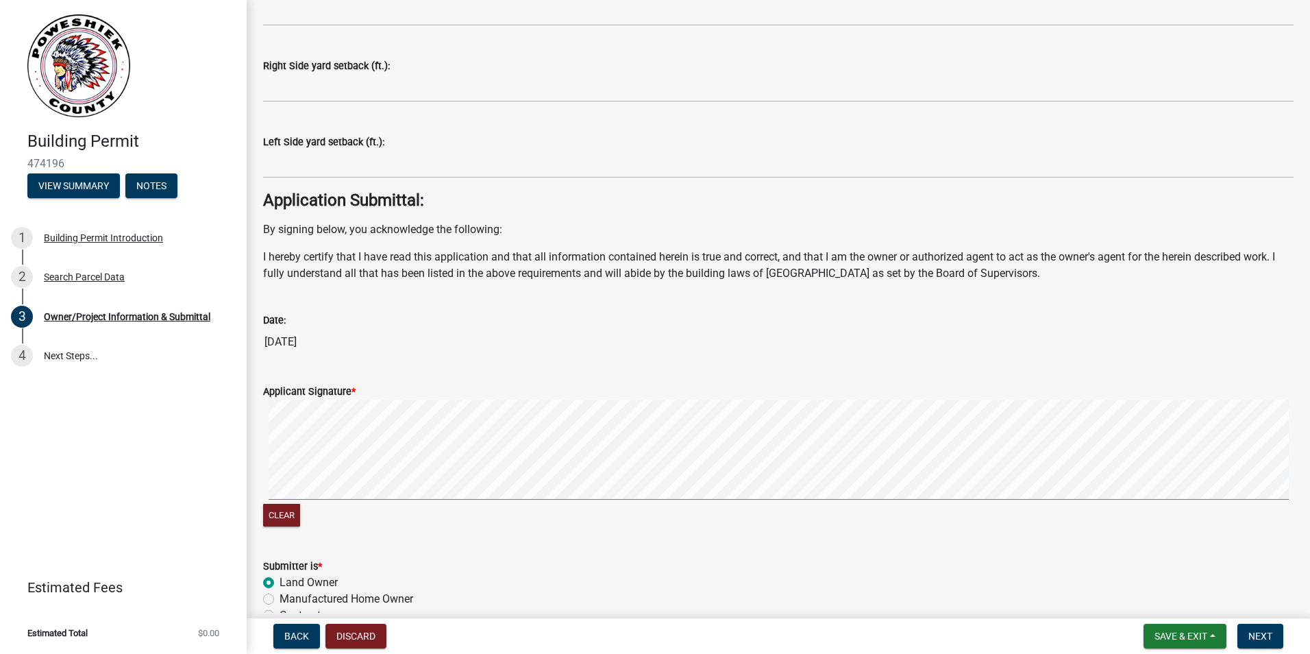
click at [504, 503] on div "Clear" at bounding box center [778, 465] width 1031 height 130
click at [996, 520] on div "Clear" at bounding box center [778, 465] width 1031 height 130
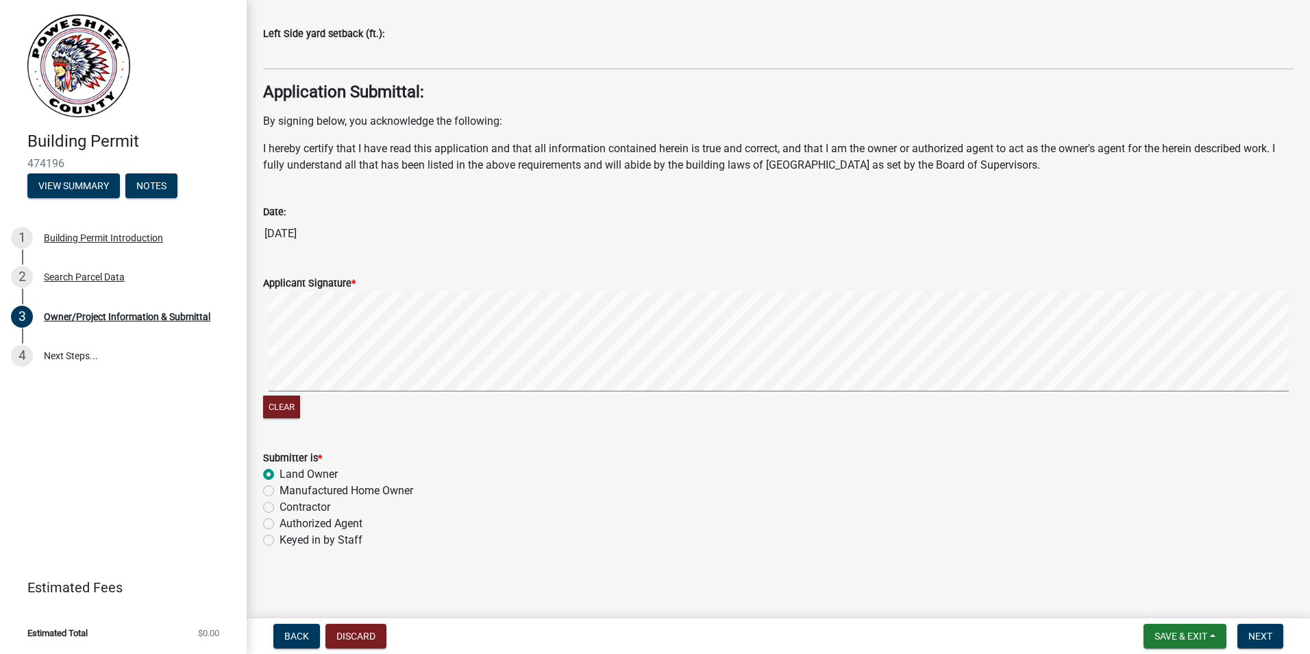
scroll to position [5244, 0]
type input "1"
click at [1257, 626] on button "Next" at bounding box center [1261, 636] width 46 height 25
click at [1250, 632] on span "Next" at bounding box center [1261, 635] width 24 height 11
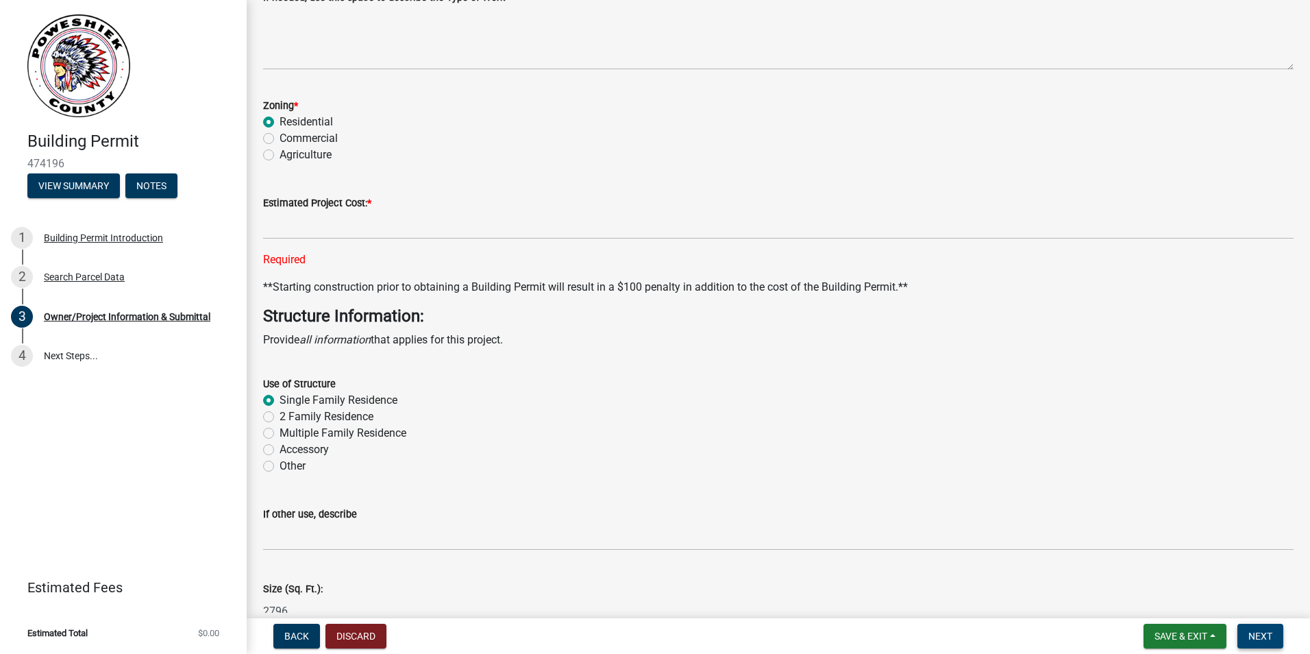
scroll to position [2383, 0]
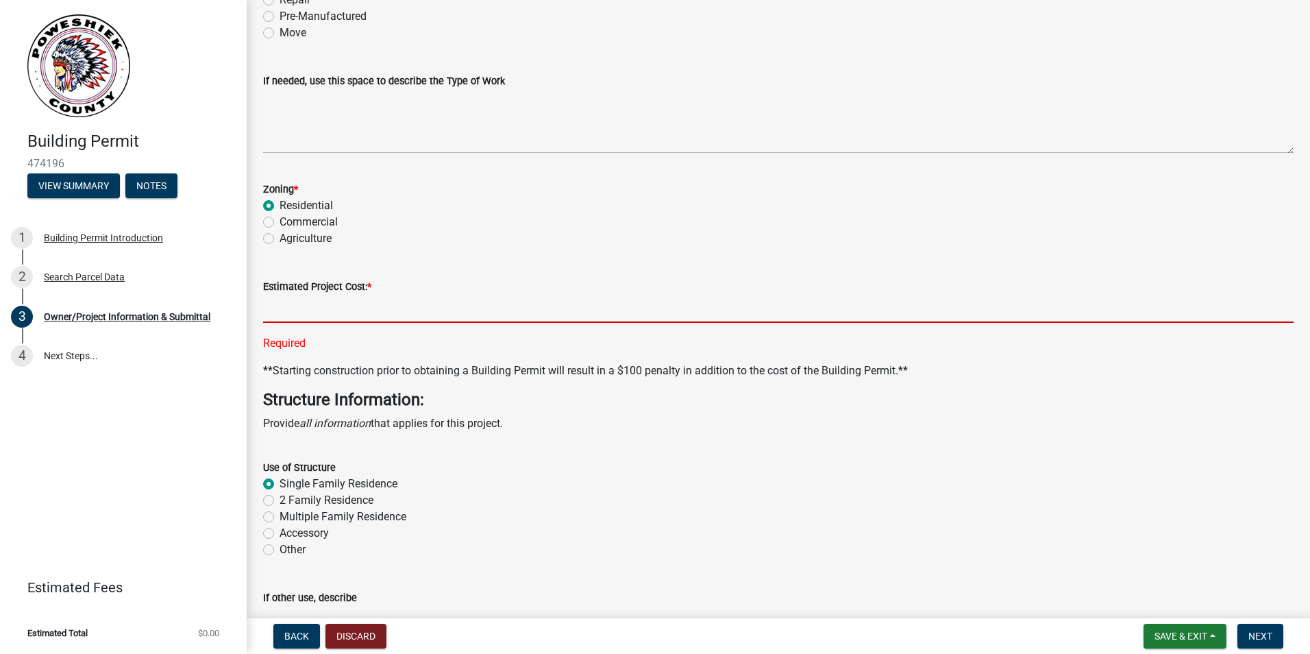
click at [287, 313] on input "text" at bounding box center [778, 309] width 1031 height 28
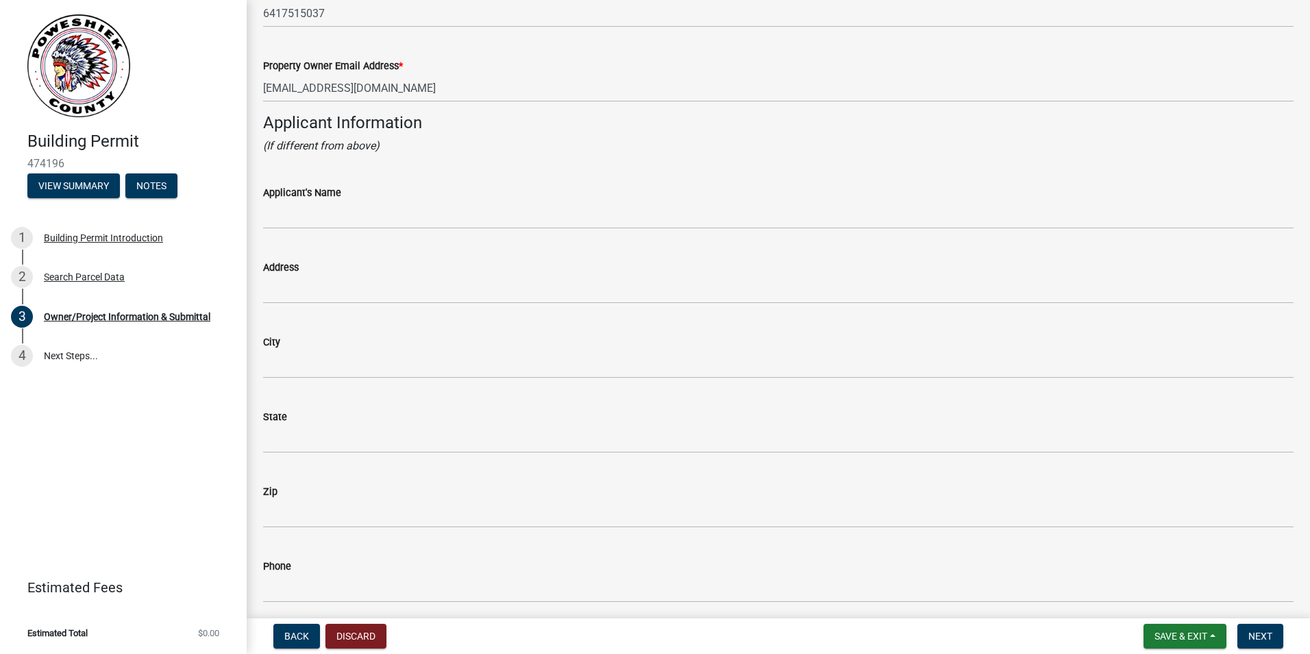
scroll to position [1098, 0]
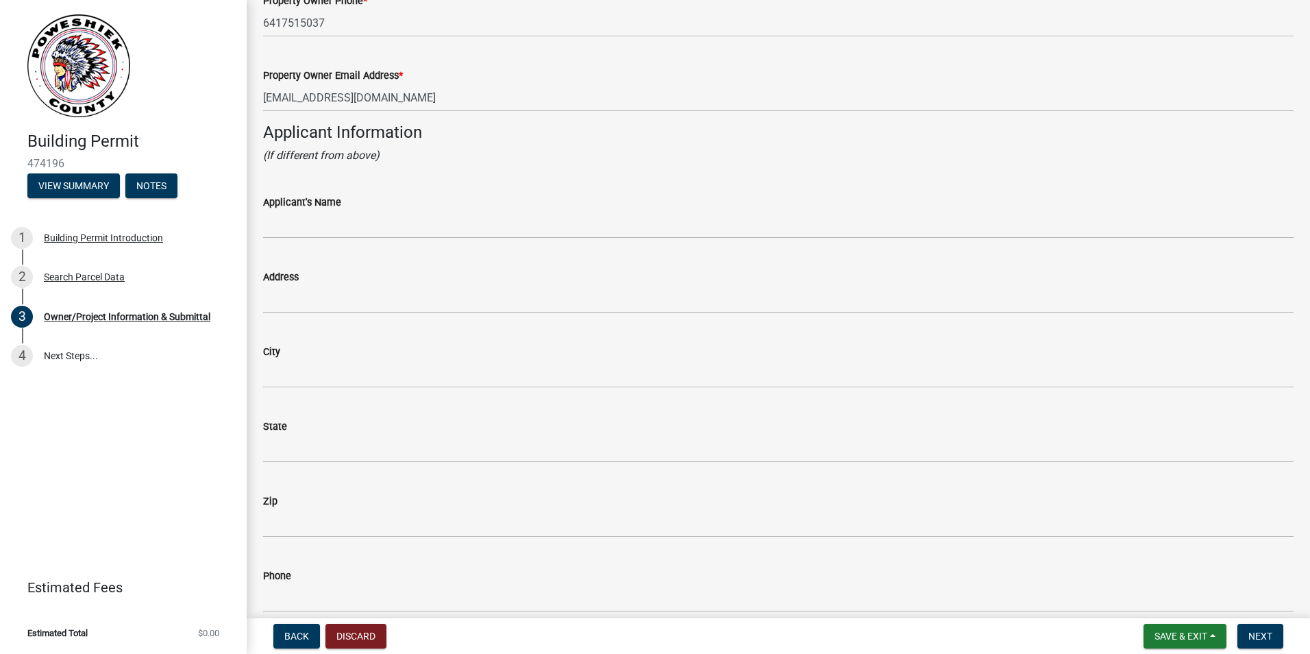
type input "403000"
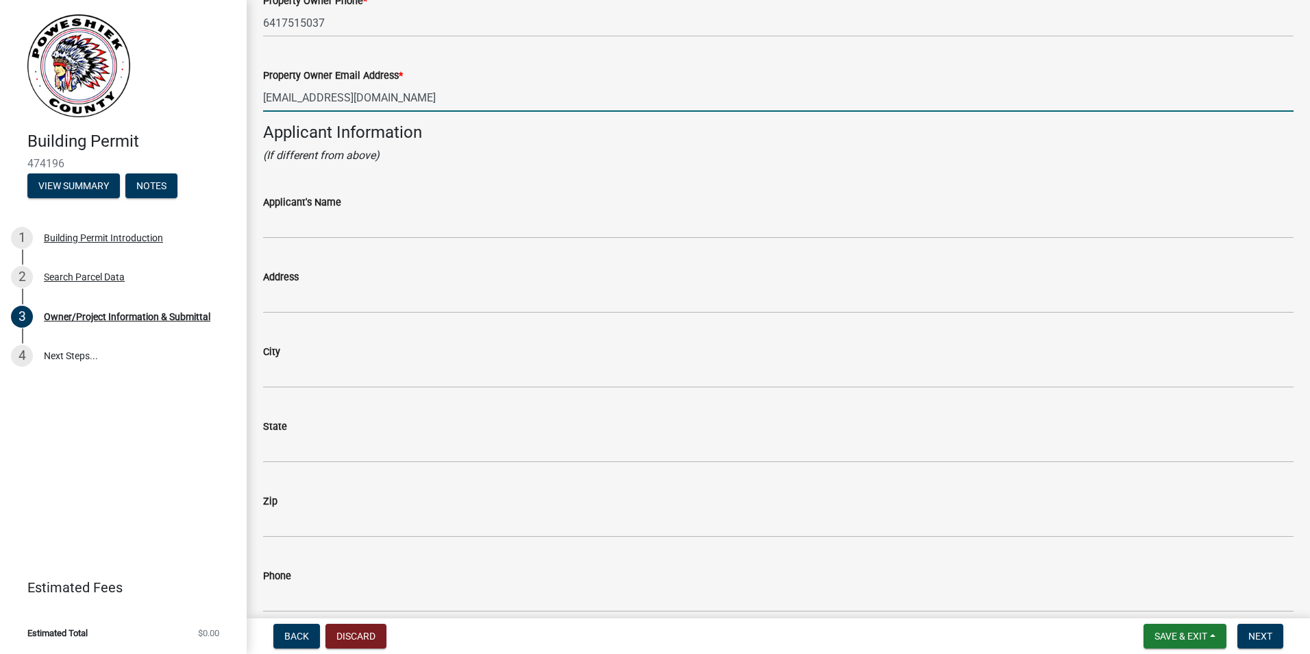
click at [432, 101] on input "[EMAIL_ADDRESS][DOMAIN_NAME]" at bounding box center [778, 98] width 1031 height 28
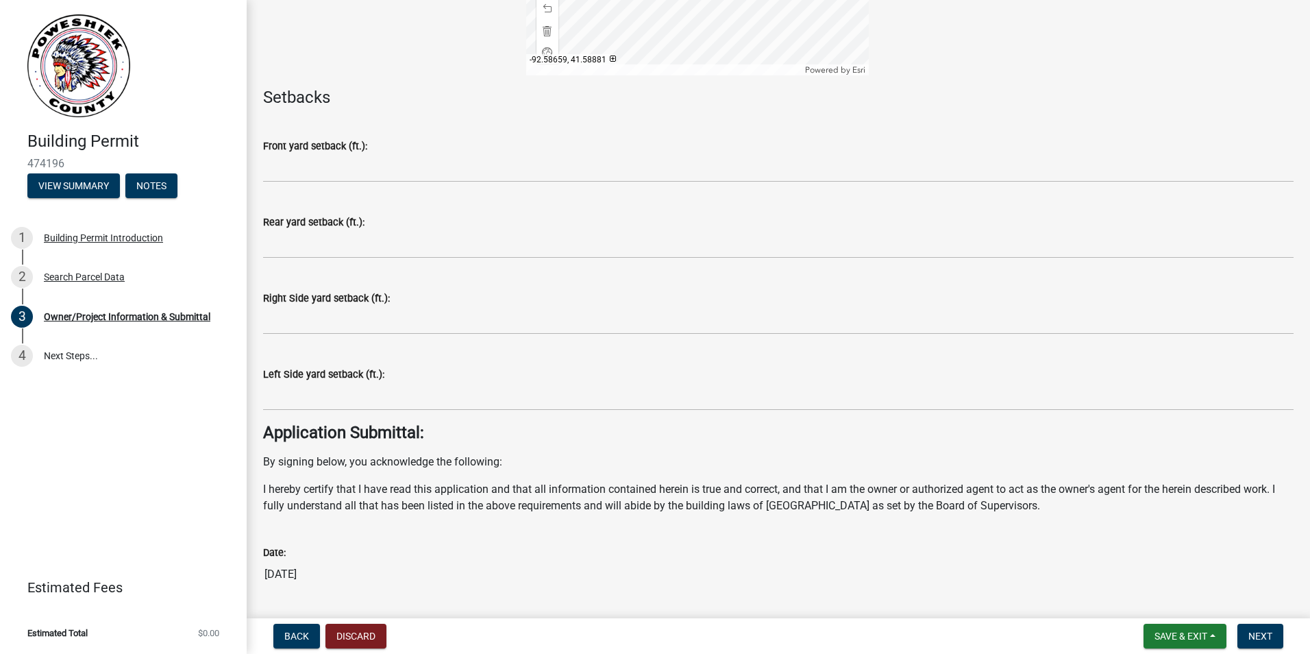
scroll to position [4884, 0]
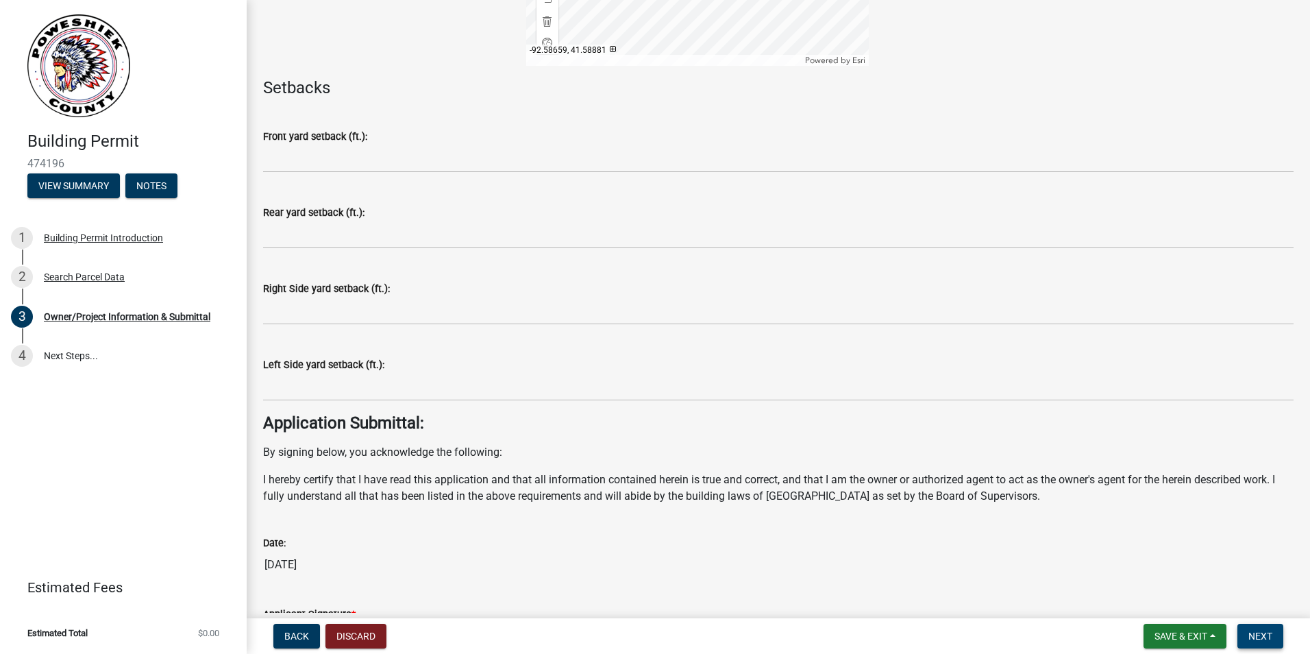
click at [1264, 631] on span "Next" at bounding box center [1261, 635] width 24 height 11
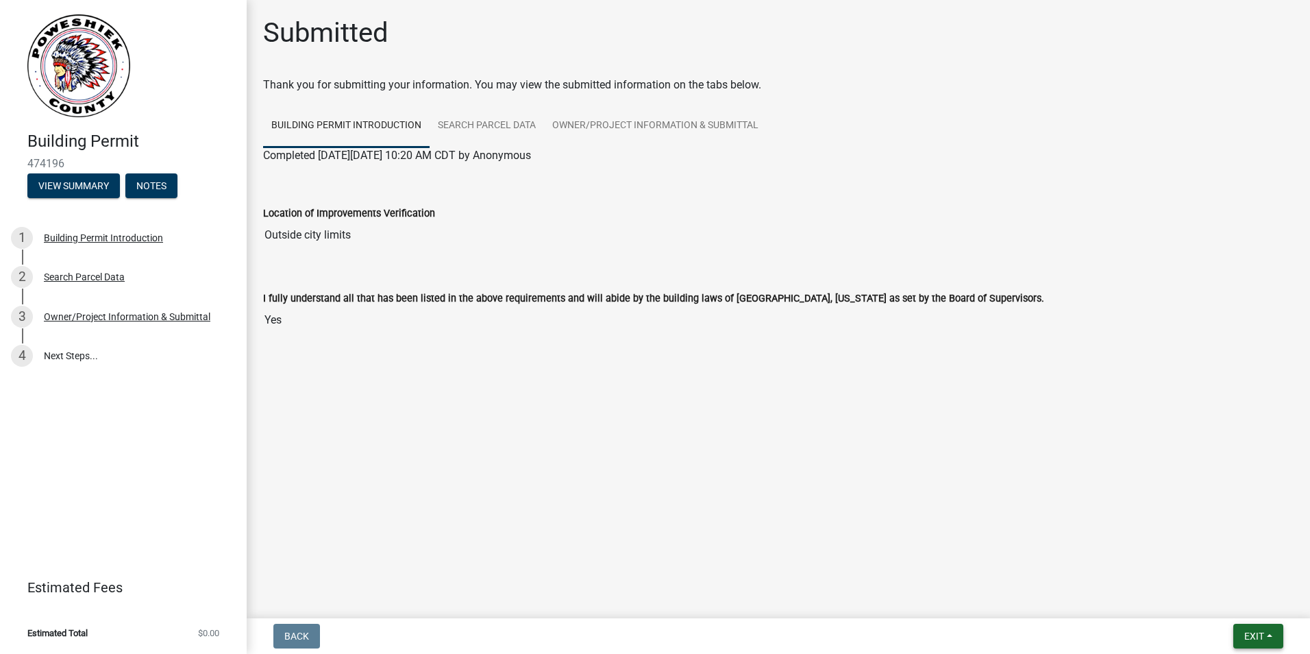
click at [1250, 635] on span "Exit" at bounding box center [1254, 635] width 20 height 11
click at [1223, 605] on button "Save & Exit" at bounding box center [1229, 600] width 110 height 33
